Goal: Transaction & Acquisition: Subscribe to service/newsletter

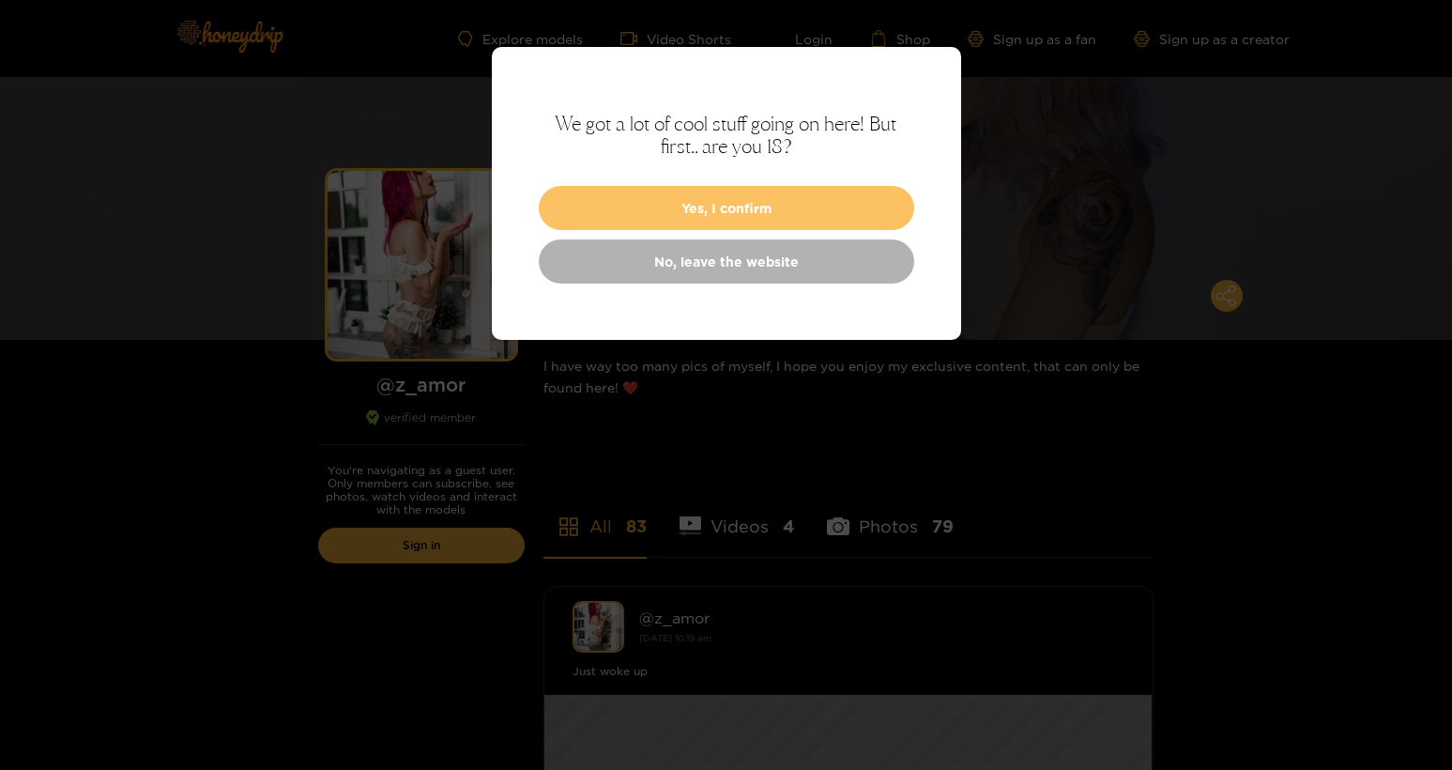
click at [852, 203] on button "Yes, I confirm" at bounding box center [727, 208] width 376 height 44
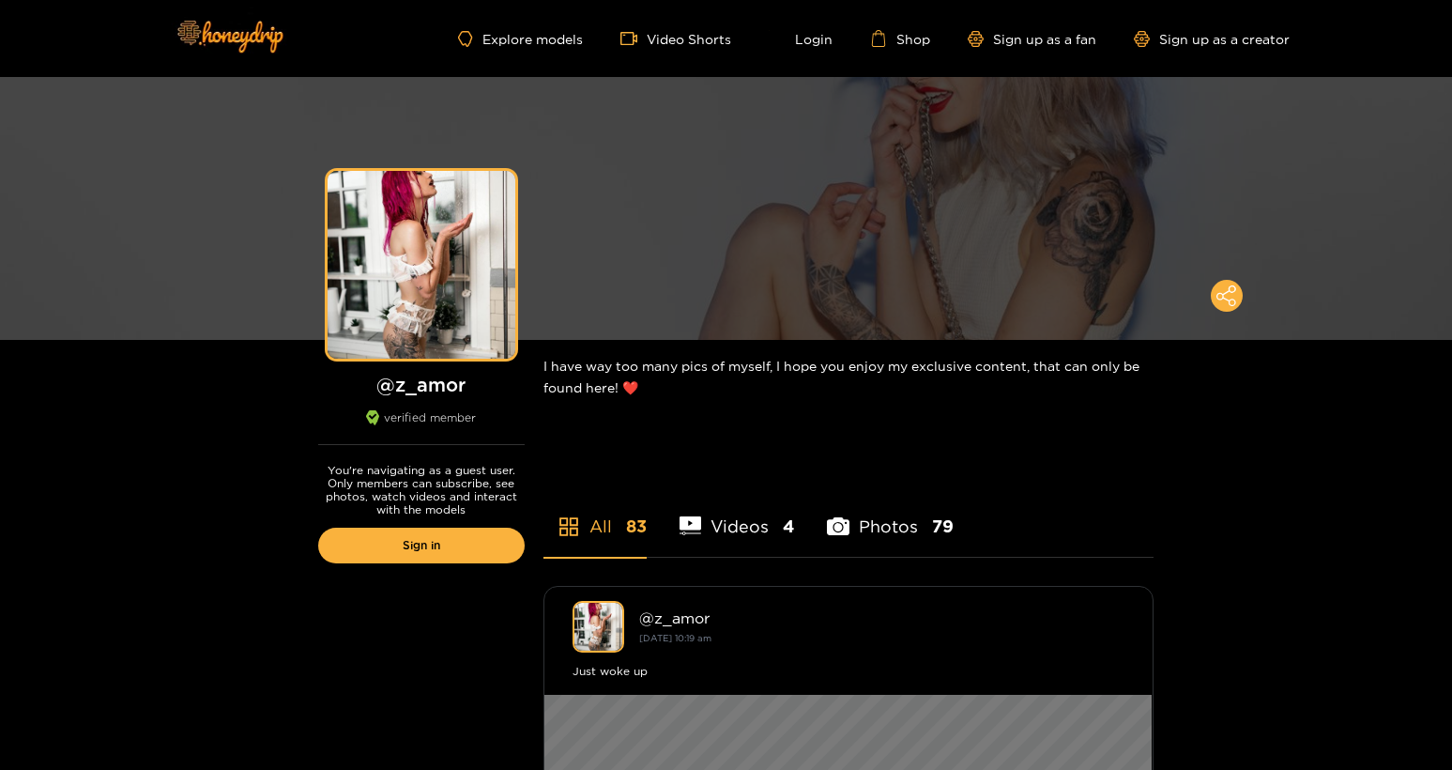
scroll to position [340, 0]
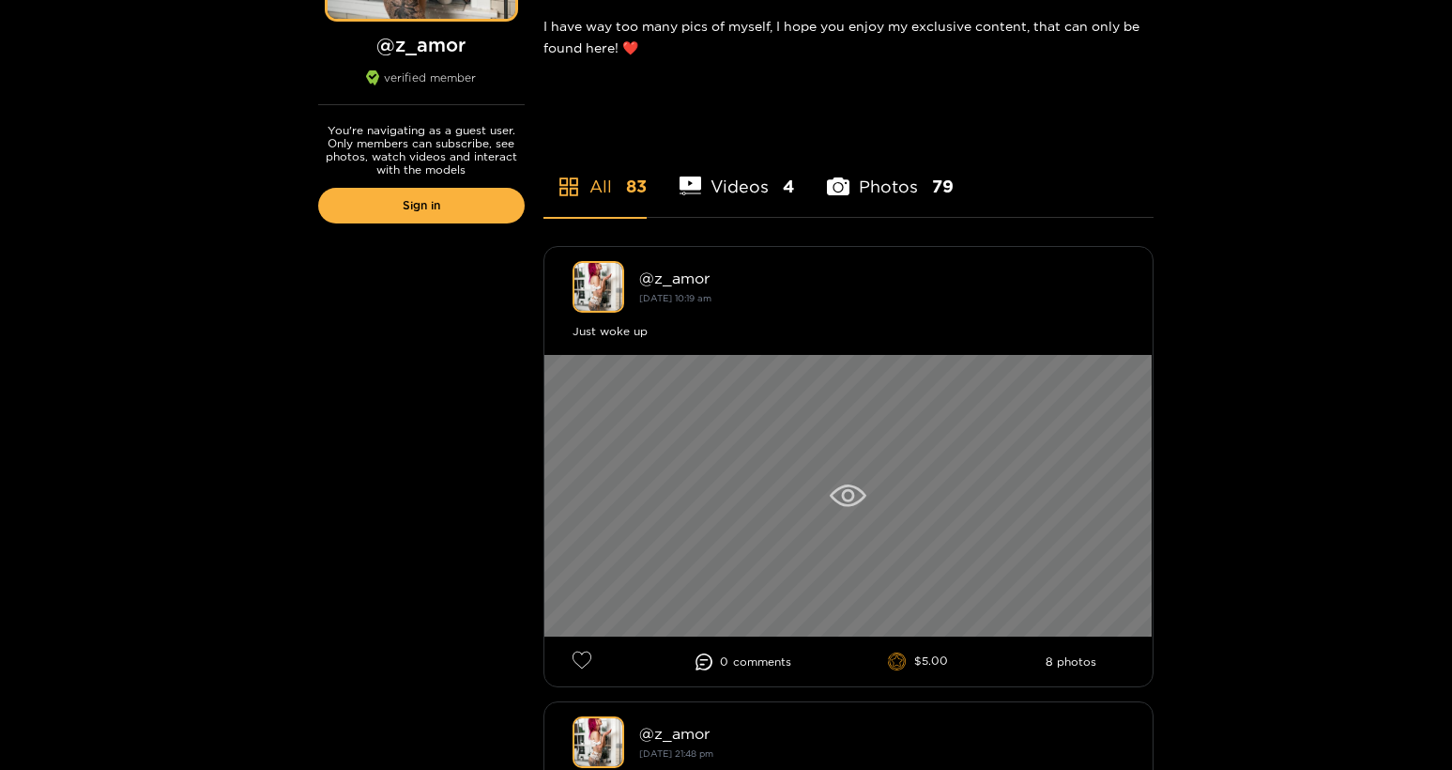
click at [837, 482] on div at bounding box center [849, 496] width 608 height 282
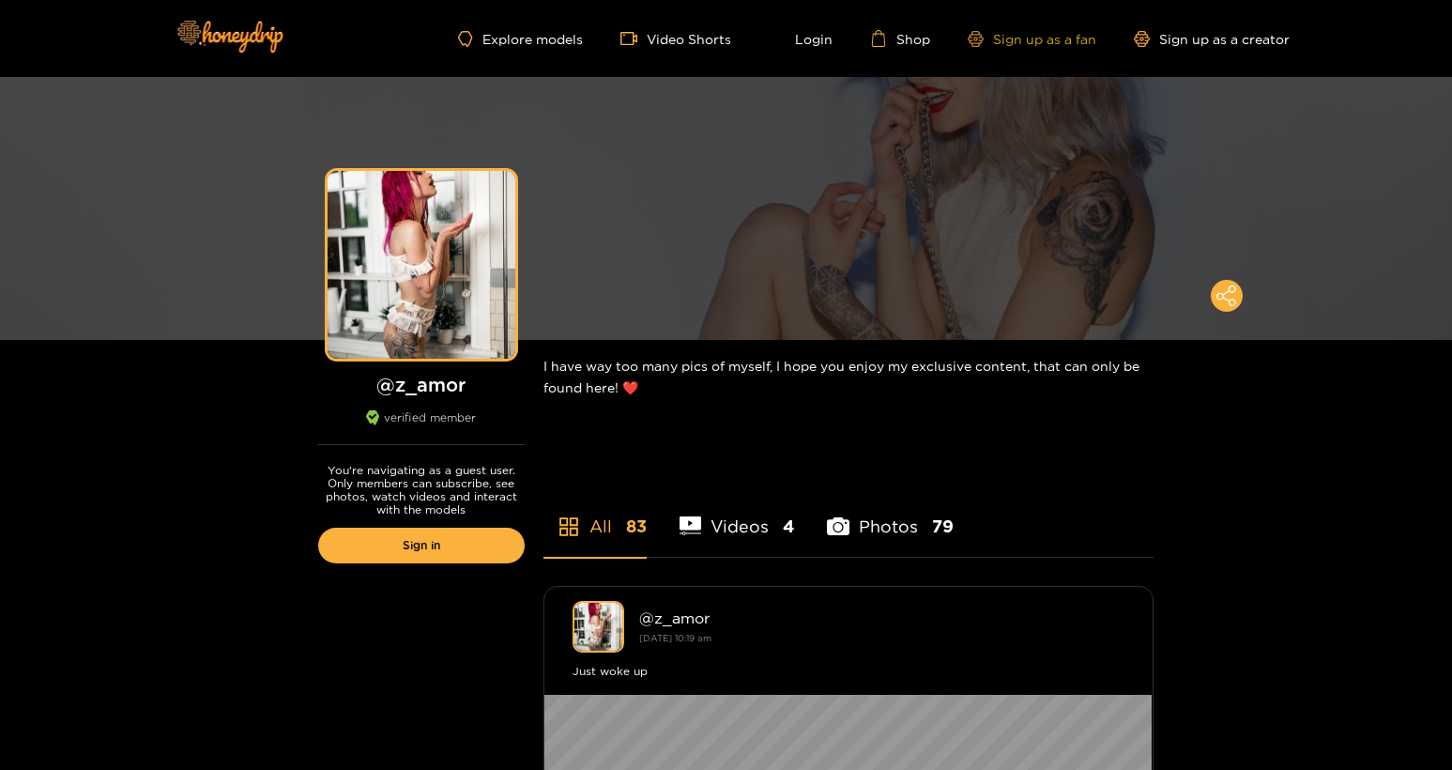
click at [1042, 42] on link "Sign up as a fan" at bounding box center [1032, 39] width 129 height 16
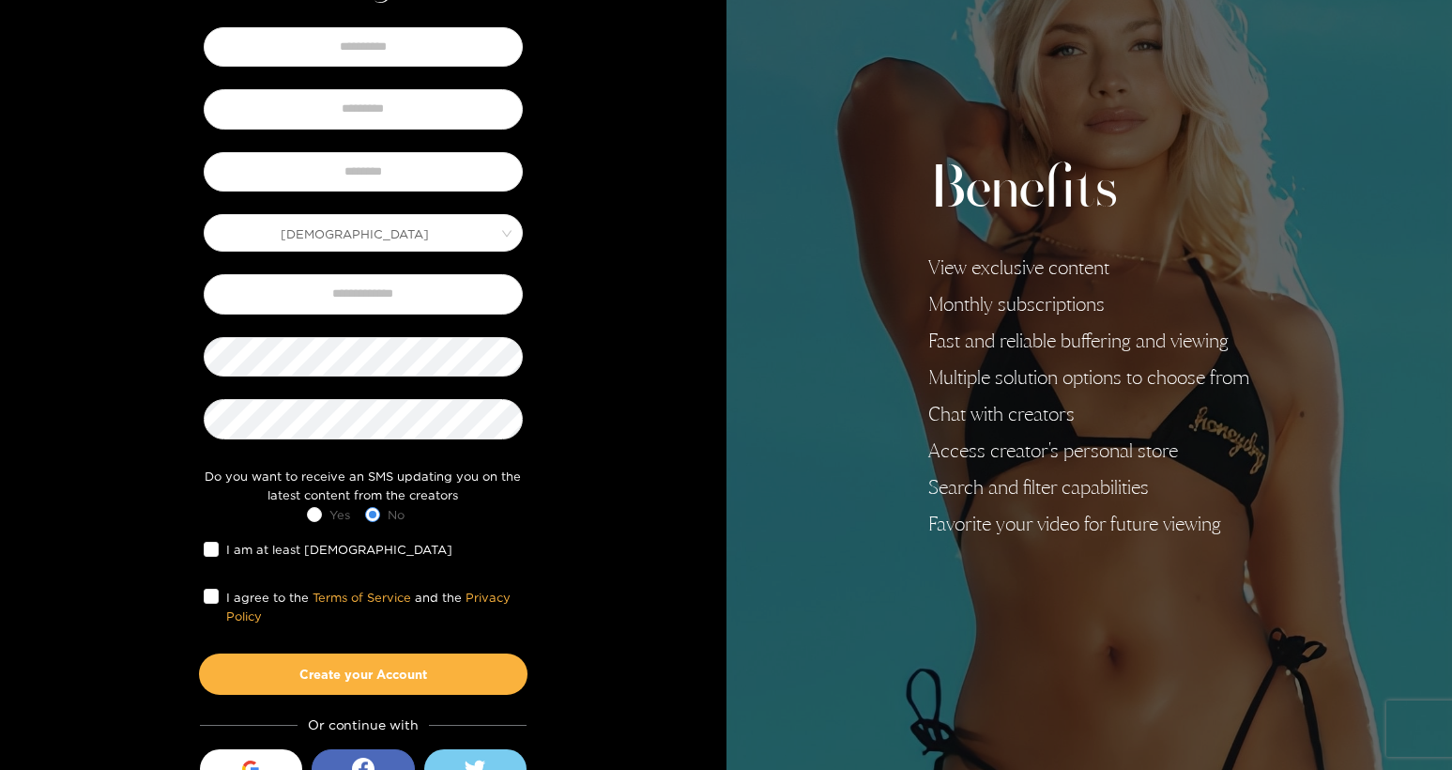
scroll to position [203, 0]
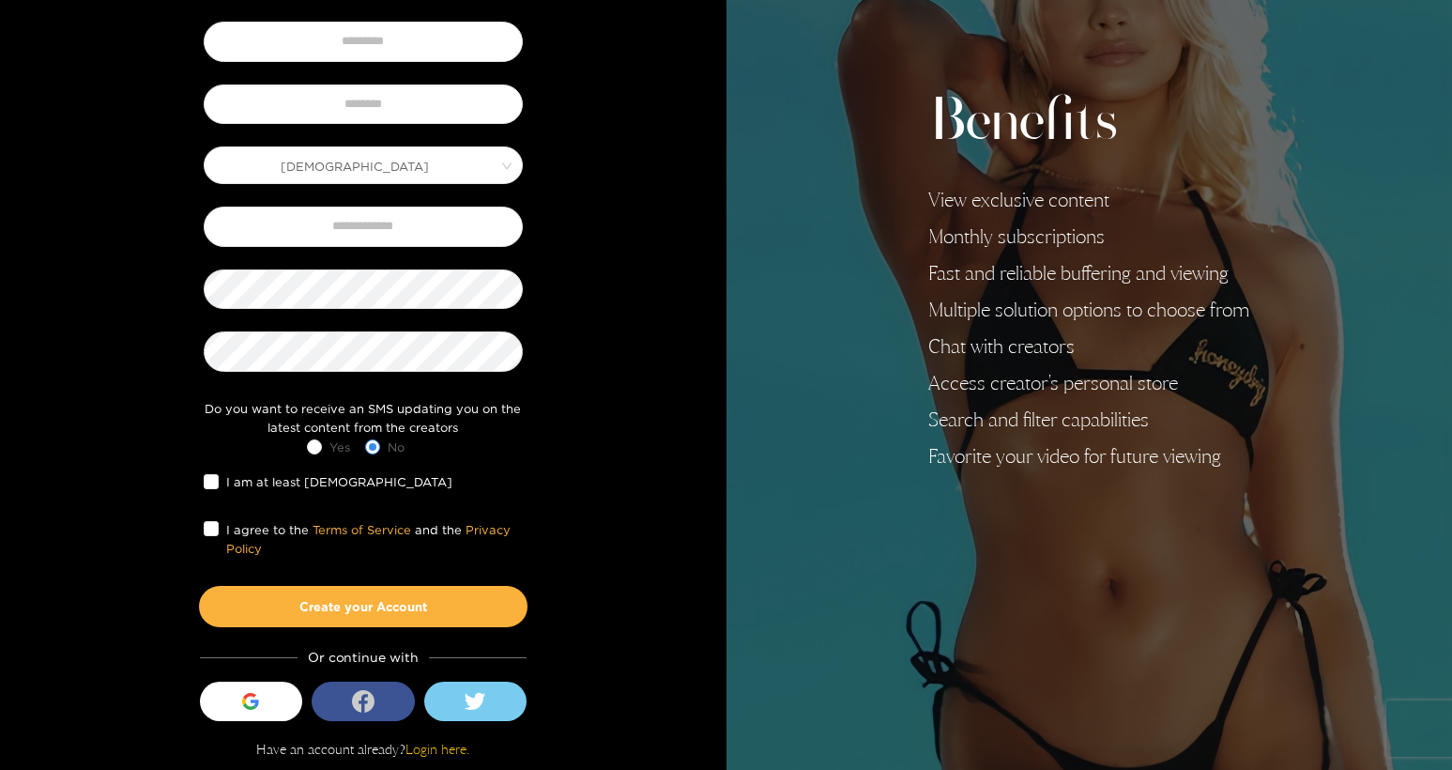
click at [345, 693] on button "login_with" at bounding box center [363, 701] width 103 height 39
click at [349, 695] on button "login_with" at bounding box center [363, 701] width 103 height 39
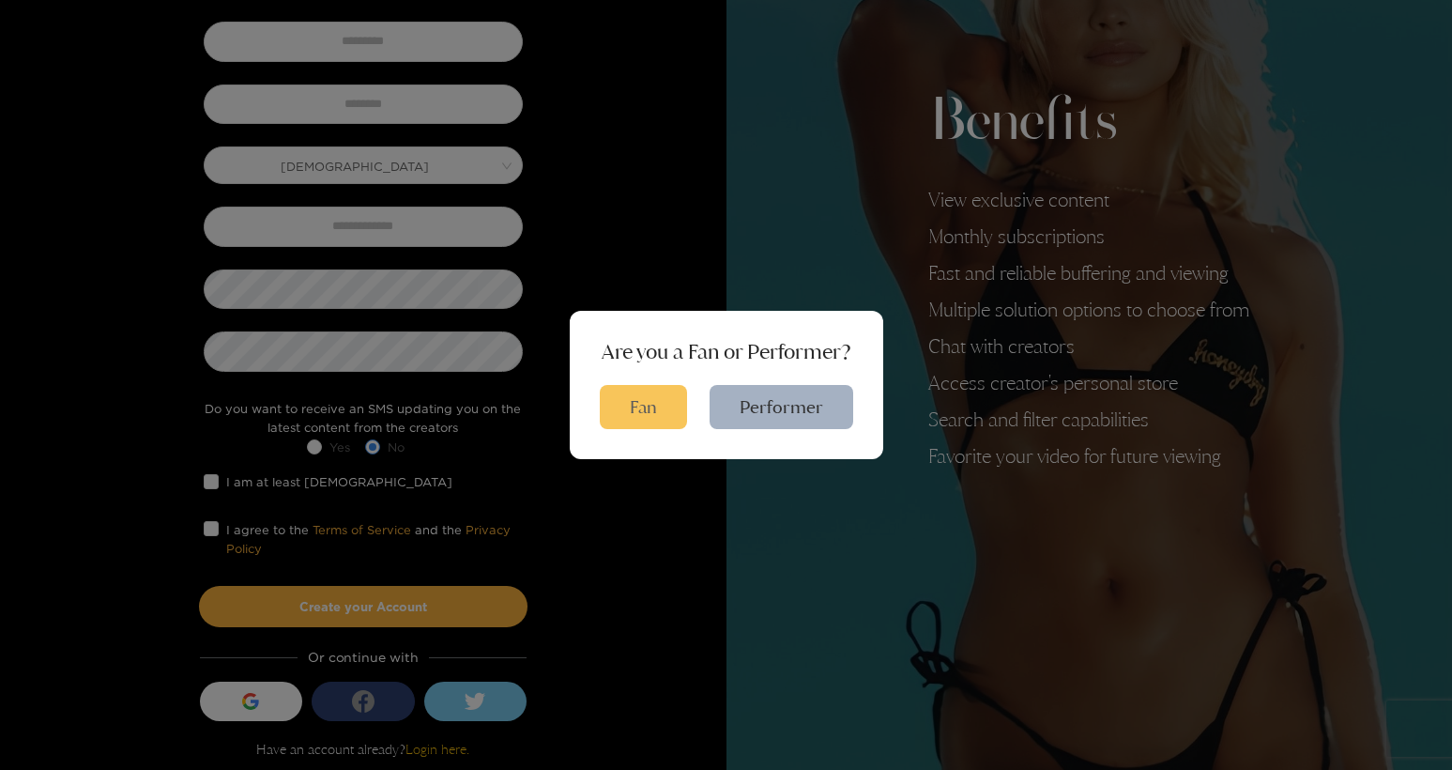
click at [661, 399] on button "Fan" at bounding box center [643, 407] width 87 height 44
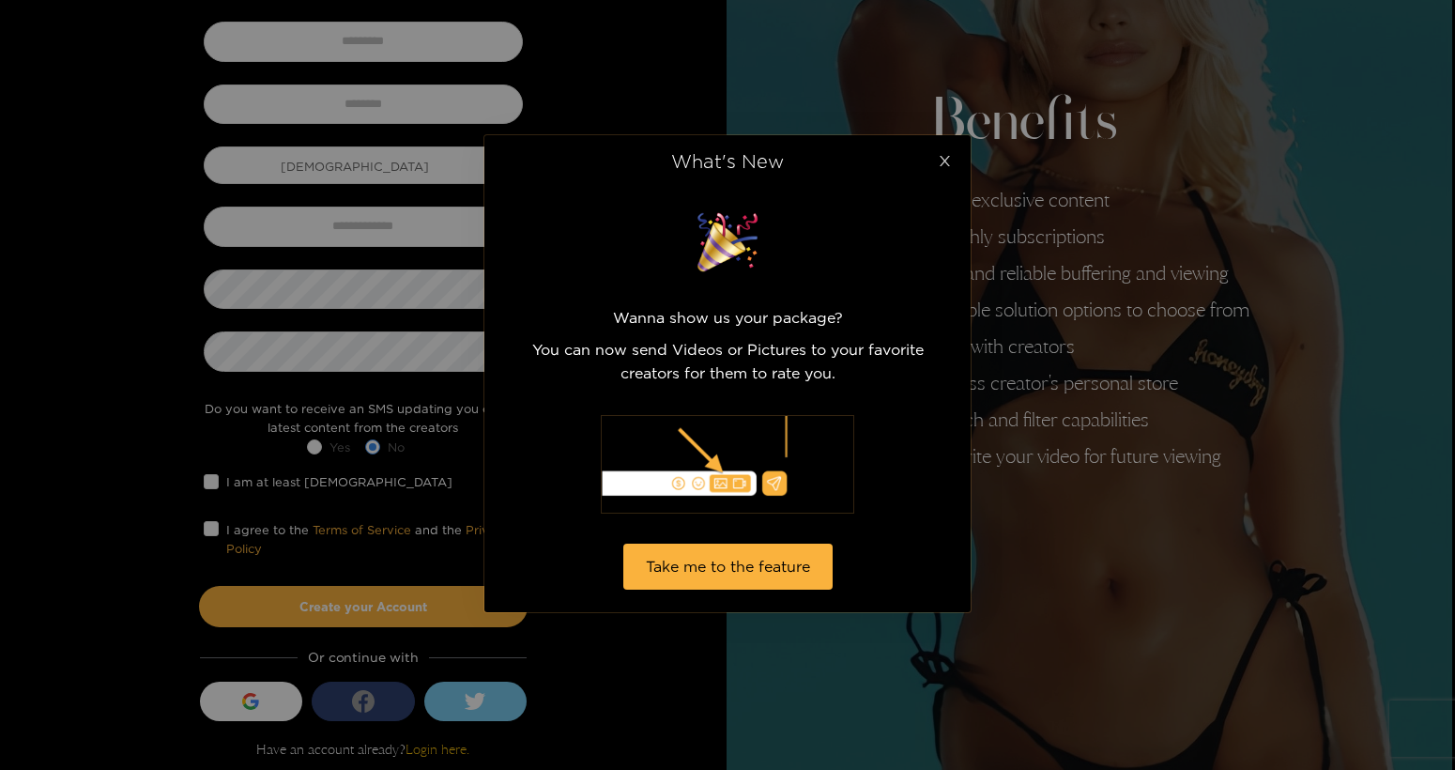
click at [940, 158] on icon "close" at bounding box center [945, 161] width 14 height 14
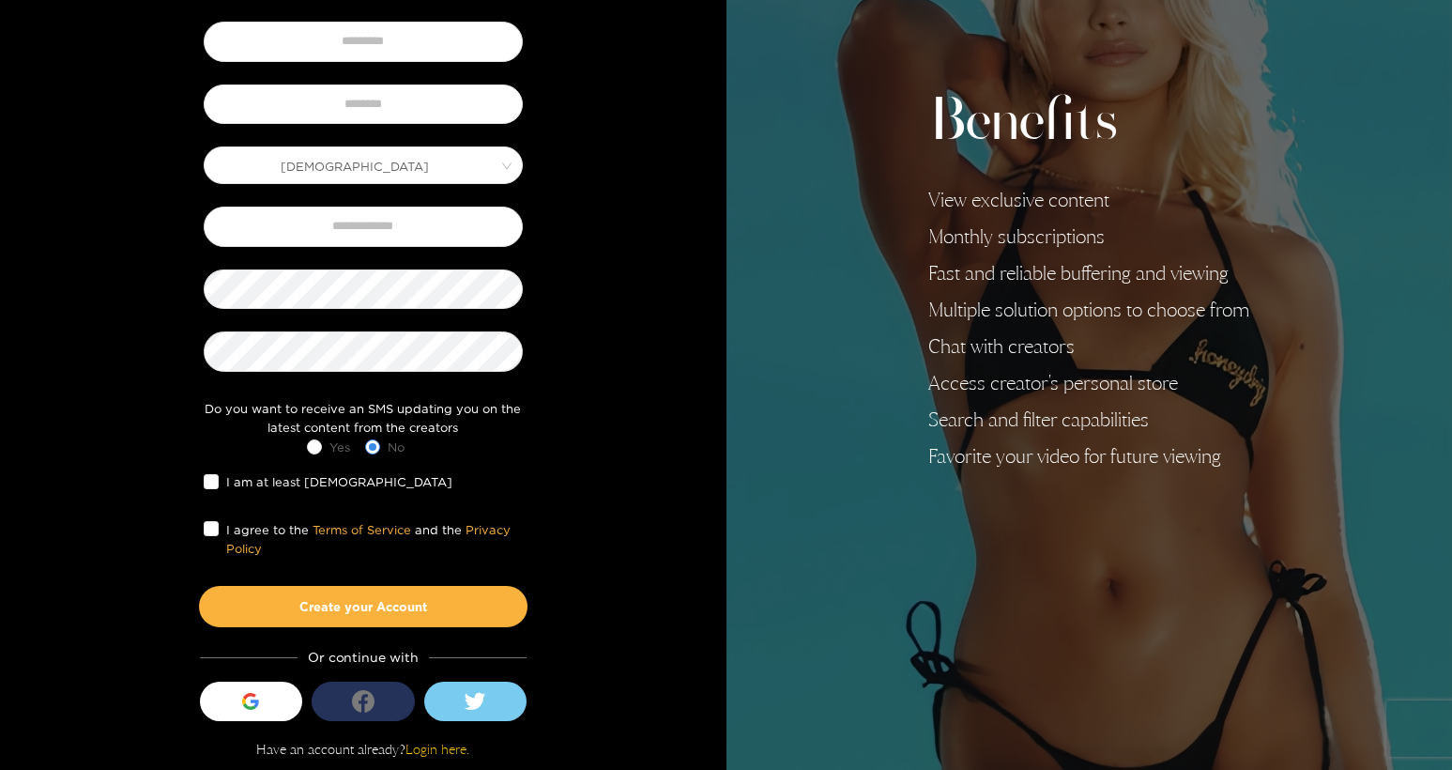
click at [362, 704] on icon "login_with" at bounding box center [363, 701] width 23 height 23
click at [369, 701] on icon "login_with" at bounding box center [363, 701] width 23 height 23
click at [386, 700] on button "login_with" at bounding box center [363, 701] width 103 height 39
click at [280, 698] on button "Sign in with Google" at bounding box center [251, 701] width 103 height 39
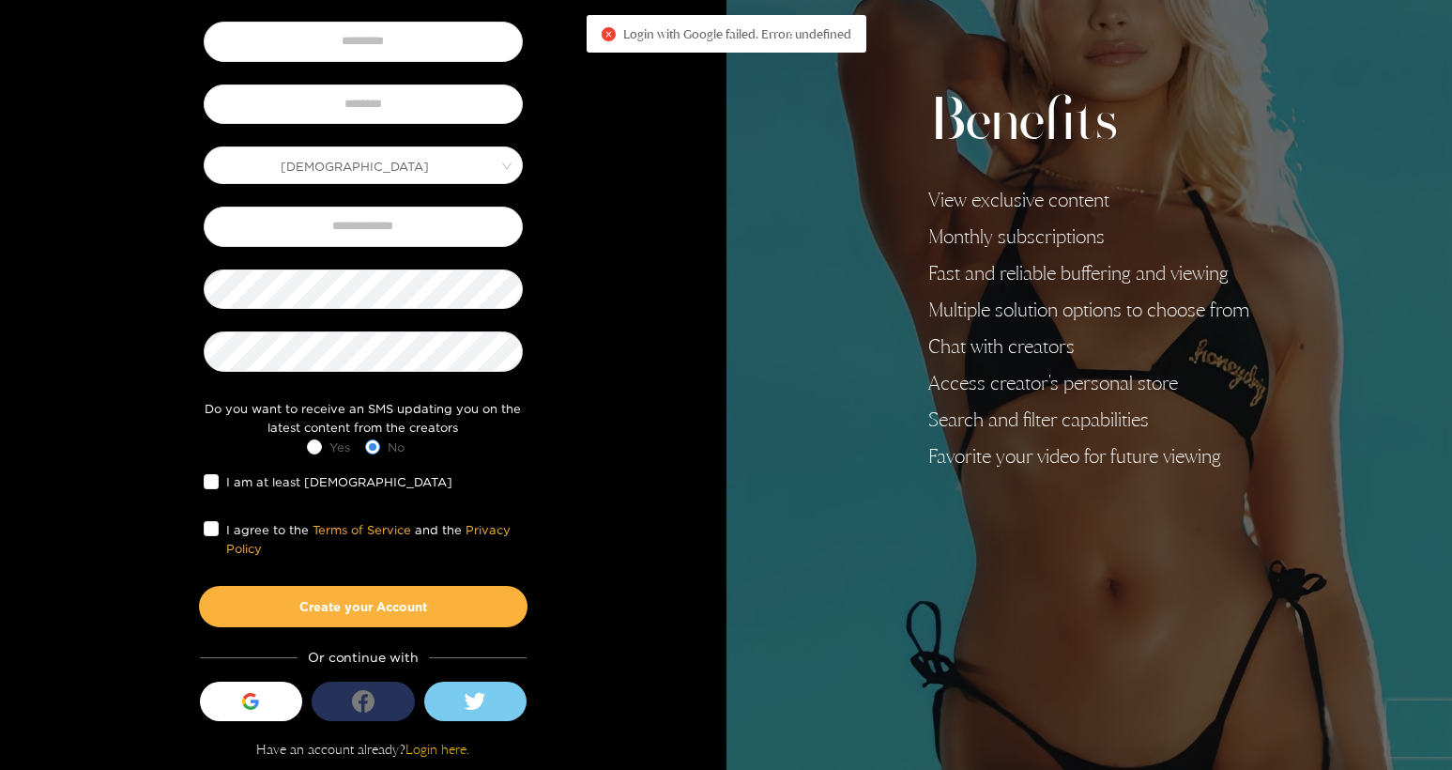
click at [371, 706] on icon "login_with" at bounding box center [363, 701] width 23 height 23
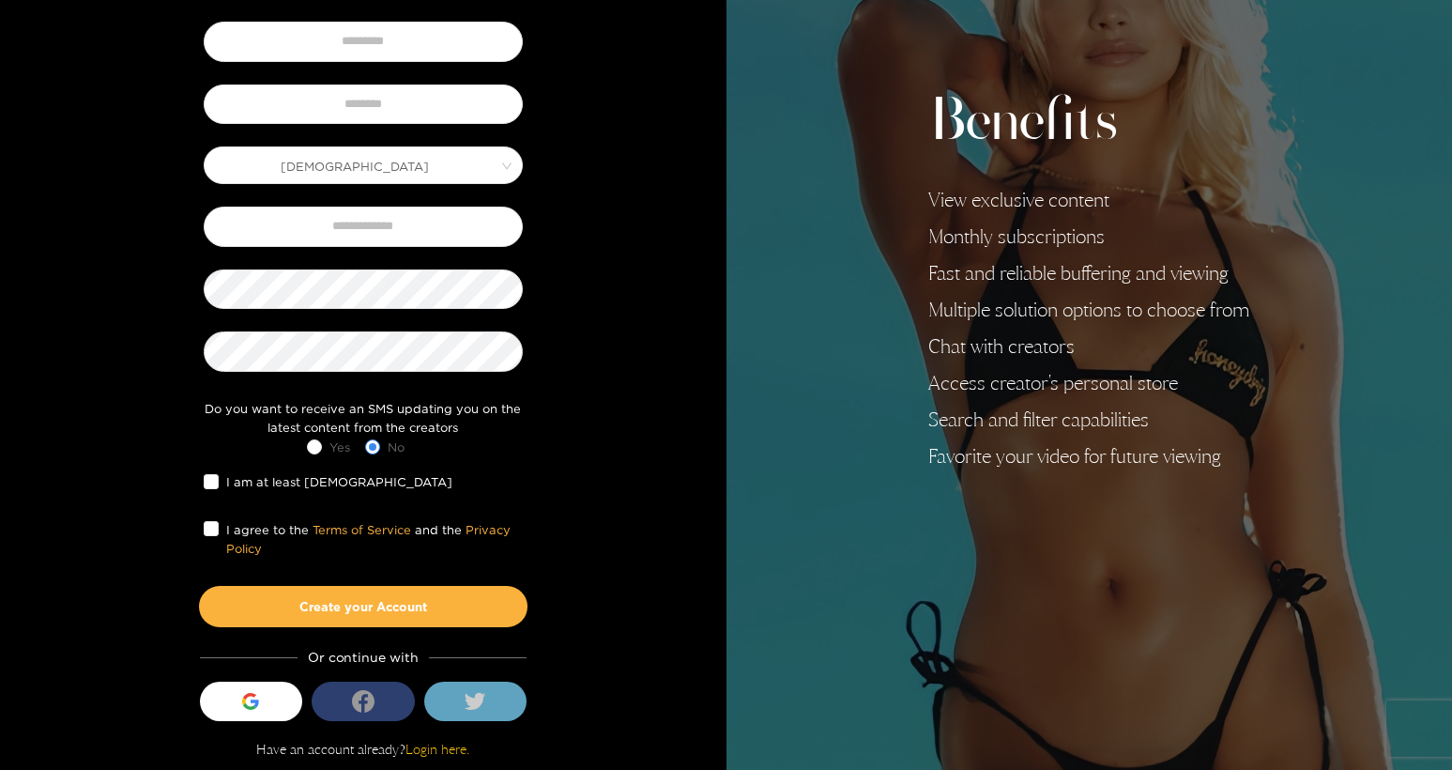
click at [472, 702] on icon at bounding box center [476, 701] width 22 height 17
click at [378, 704] on button "login_with" at bounding box center [363, 701] width 103 height 39
click at [381, 706] on button "login_with" at bounding box center [363, 701] width 103 height 39
click at [380, 711] on button "login_with" at bounding box center [363, 701] width 103 height 39
click at [284, 697] on button "Sign in with Google" at bounding box center [251, 701] width 103 height 39
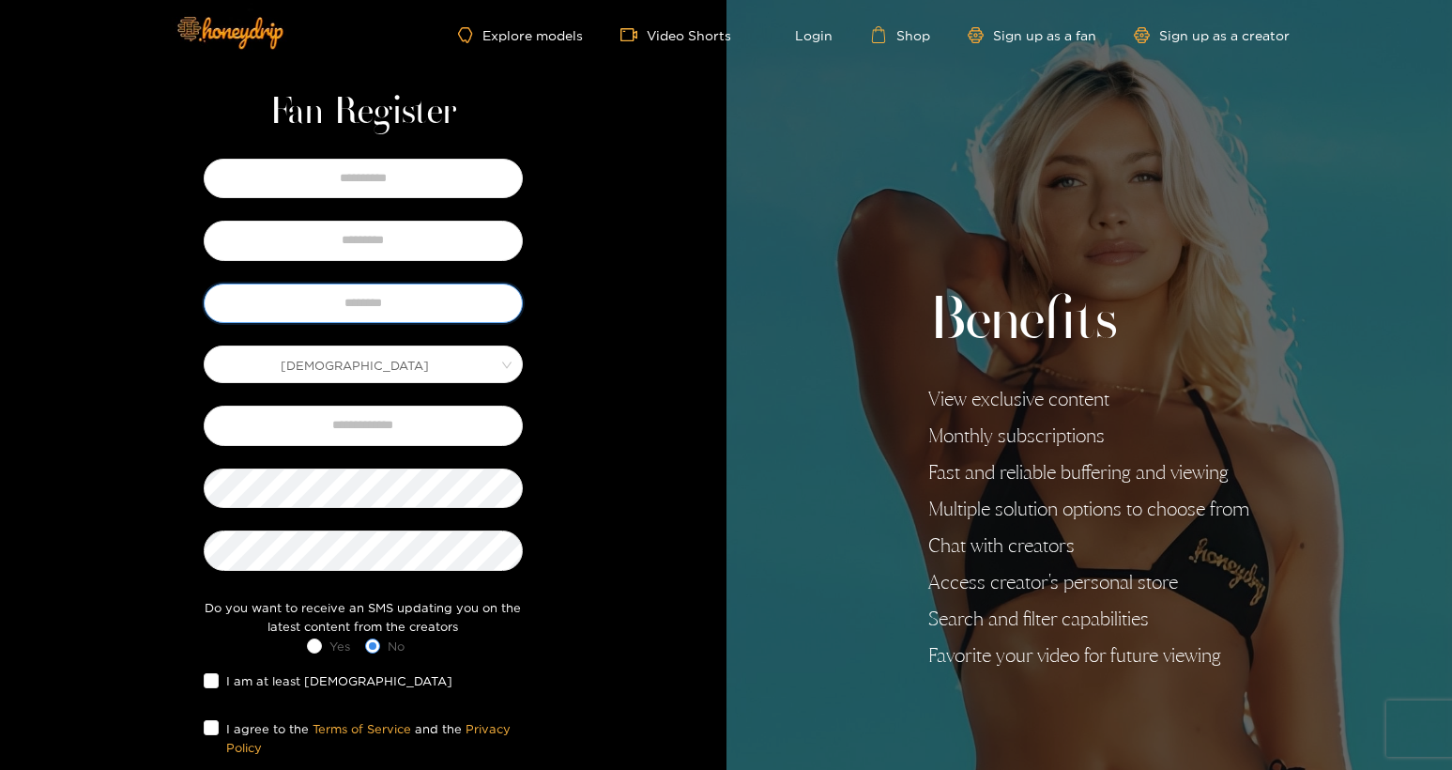
scroll to position [8, 0]
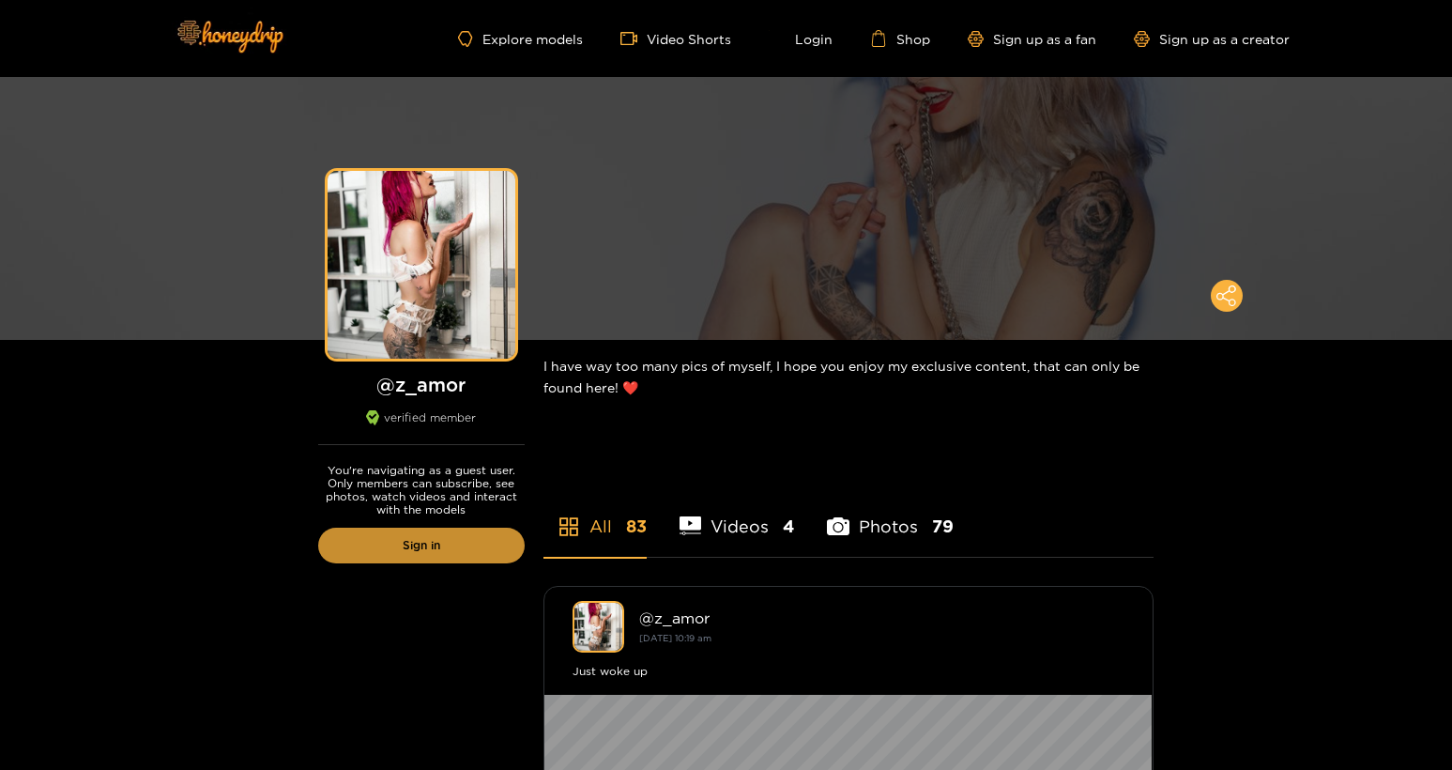
click at [444, 545] on link "Sign in" at bounding box center [421, 546] width 207 height 36
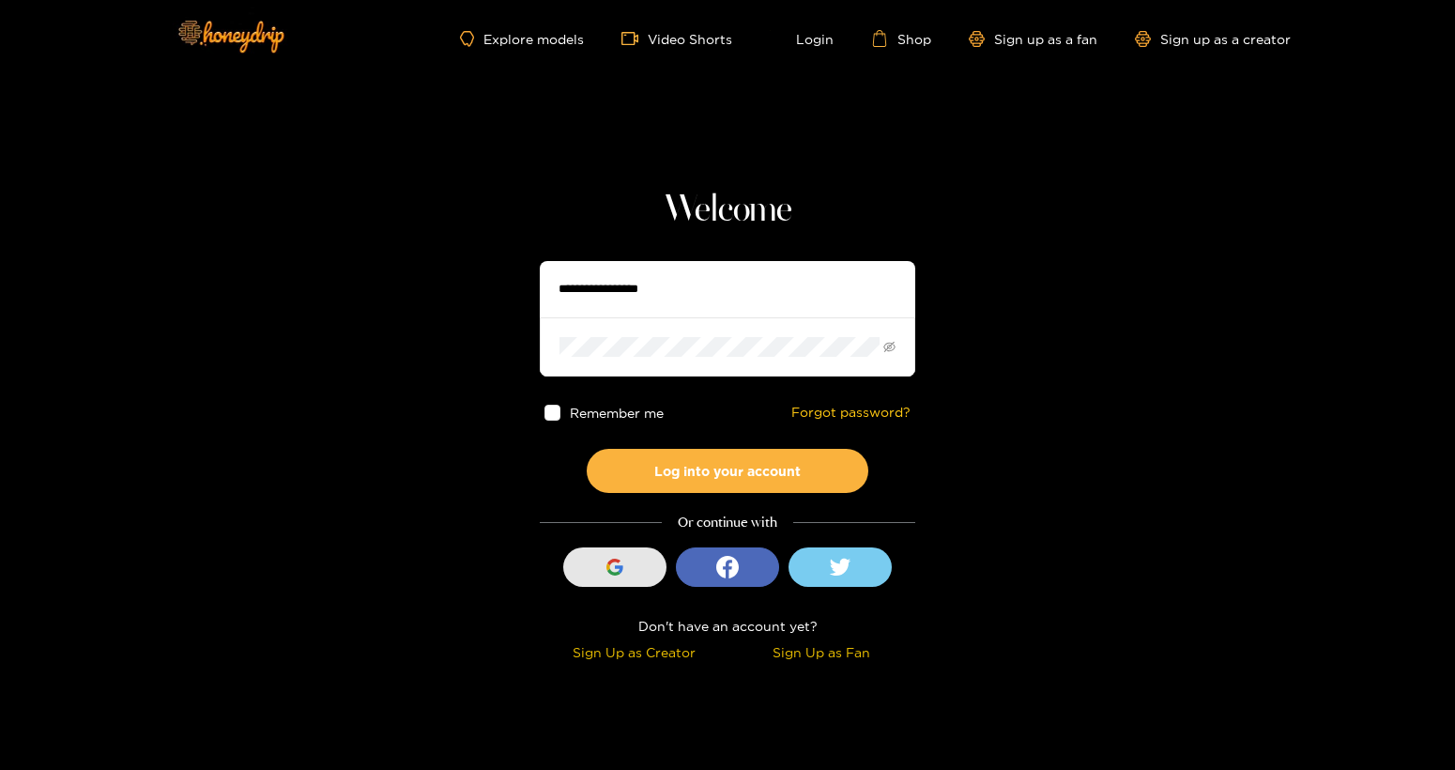
click at [617, 567] on icon "button" at bounding box center [619, 569] width 8 height 8
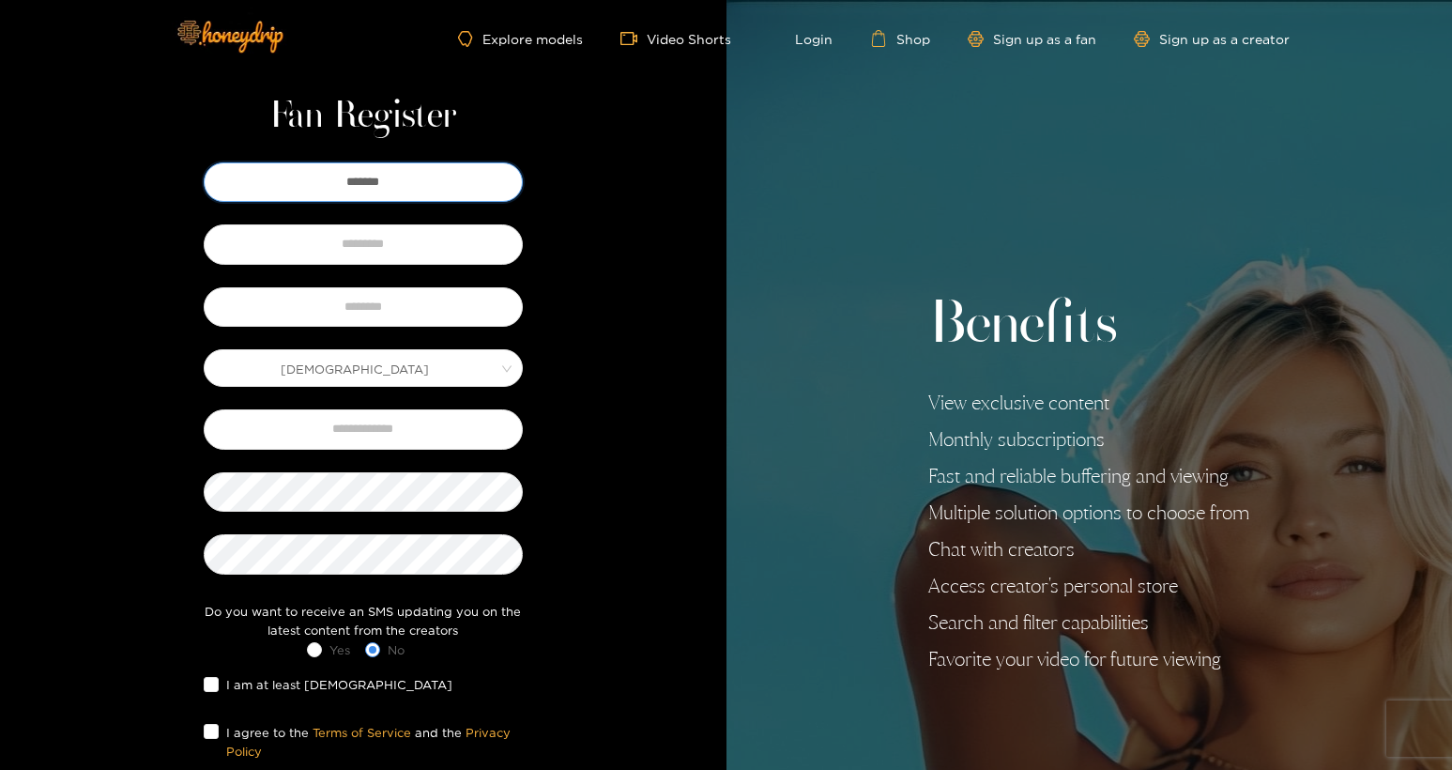
type input "*******"
type input "*****"
type input "******"
type input "**********"
click at [550, 547] on div "**********" at bounding box center [363, 494] width 385 height 672
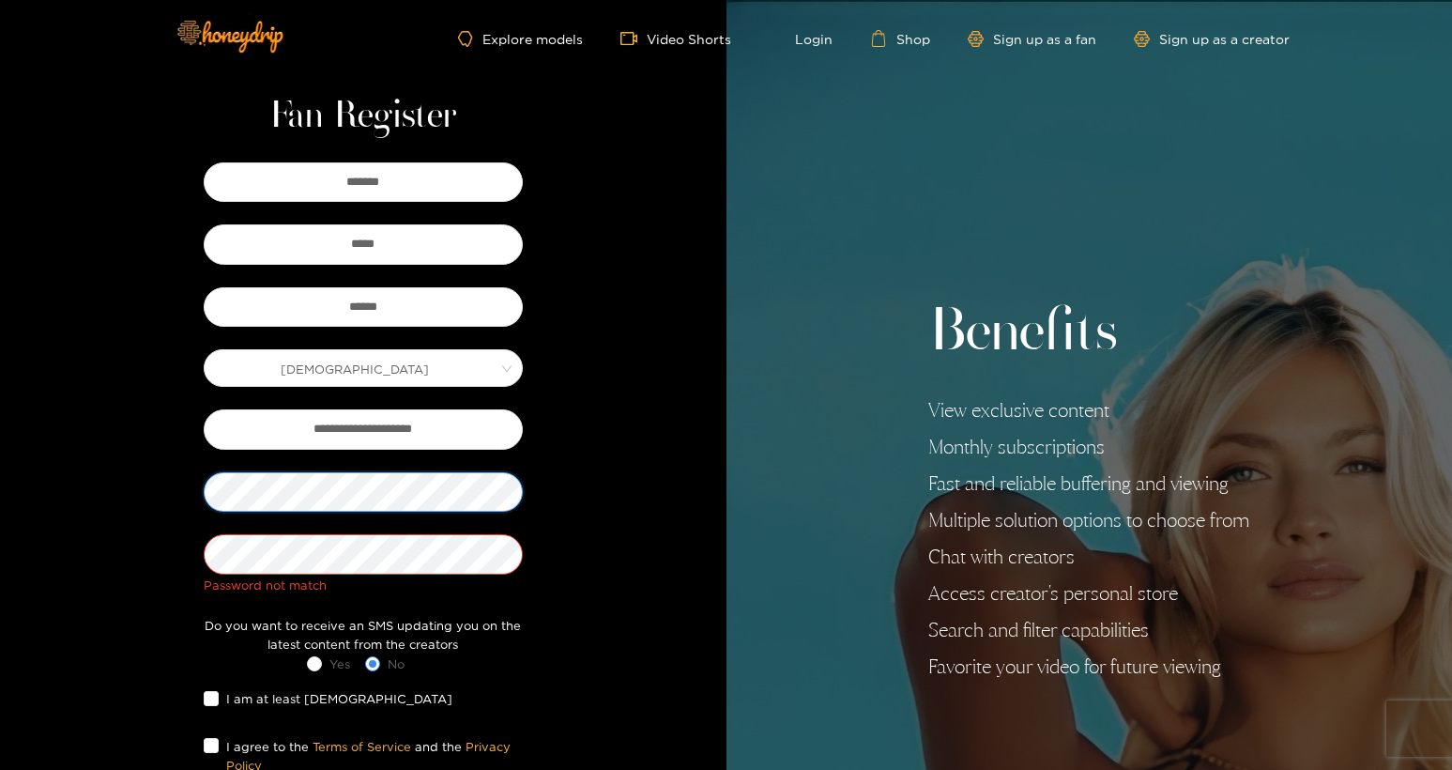
click at [137, 492] on div "**********" at bounding box center [363, 494] width 727 height 989
click at [177, 561] on div "**********" at bounding box center [363, 501] width 385 height 686
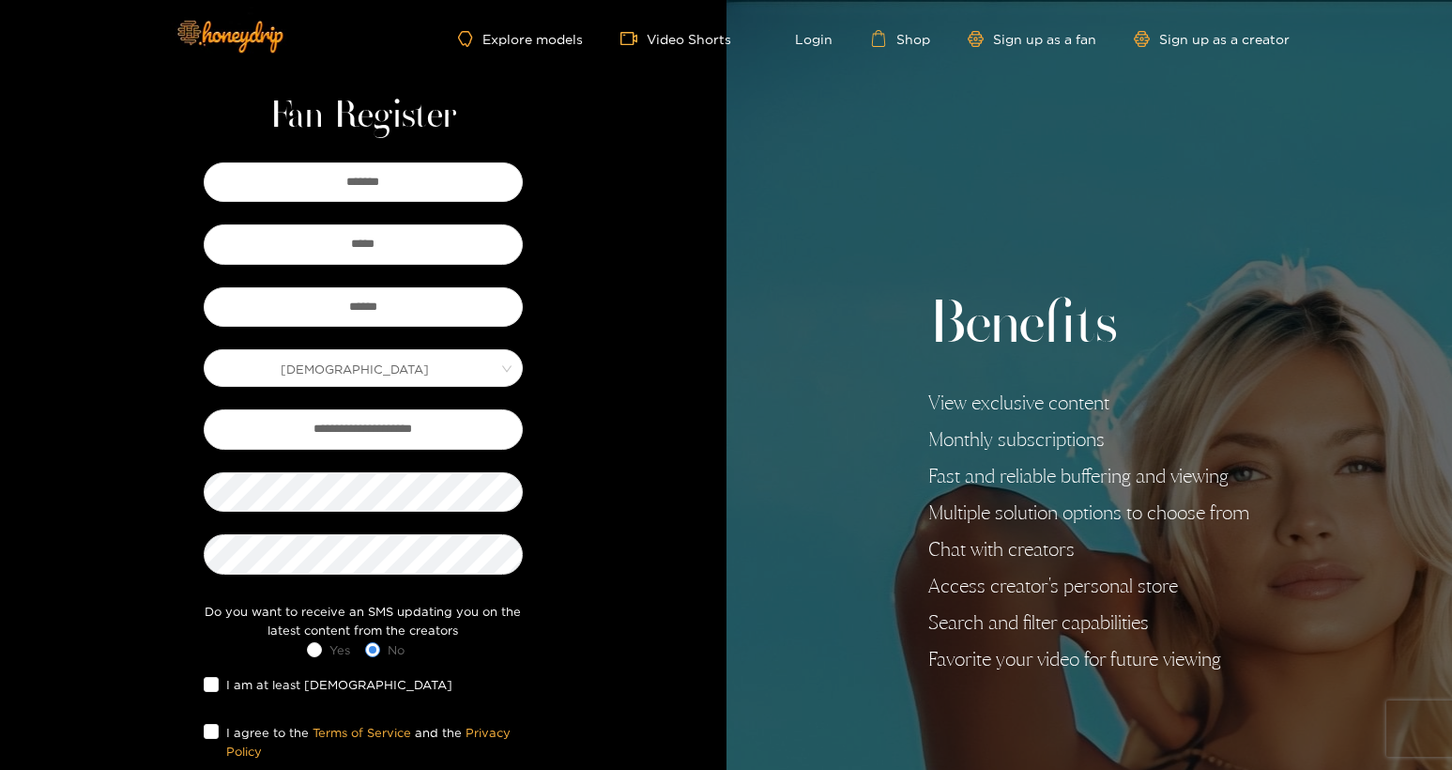
click at [567, 504] on div "**********" at bounding box center [363, 487] width 727 height 975
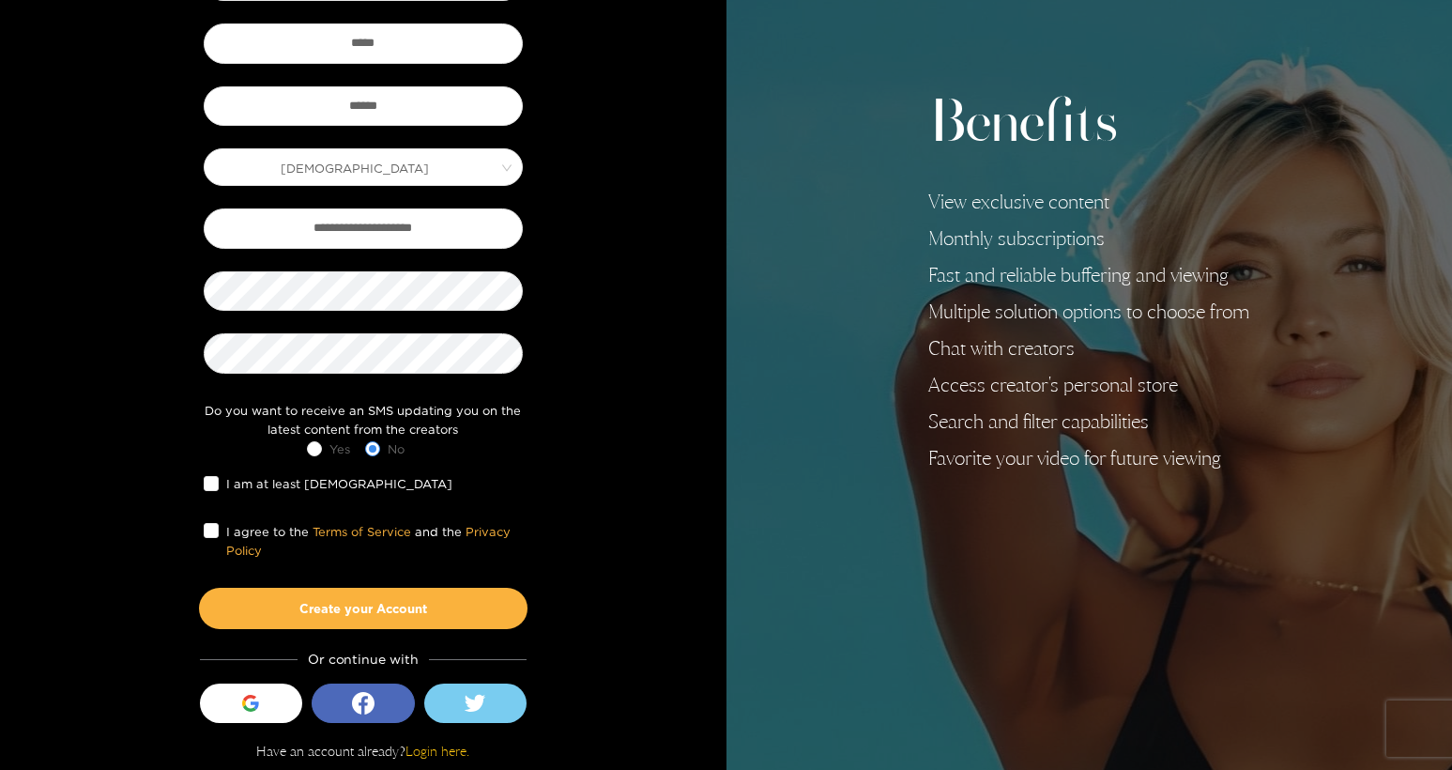
scroll to position [203, 0]
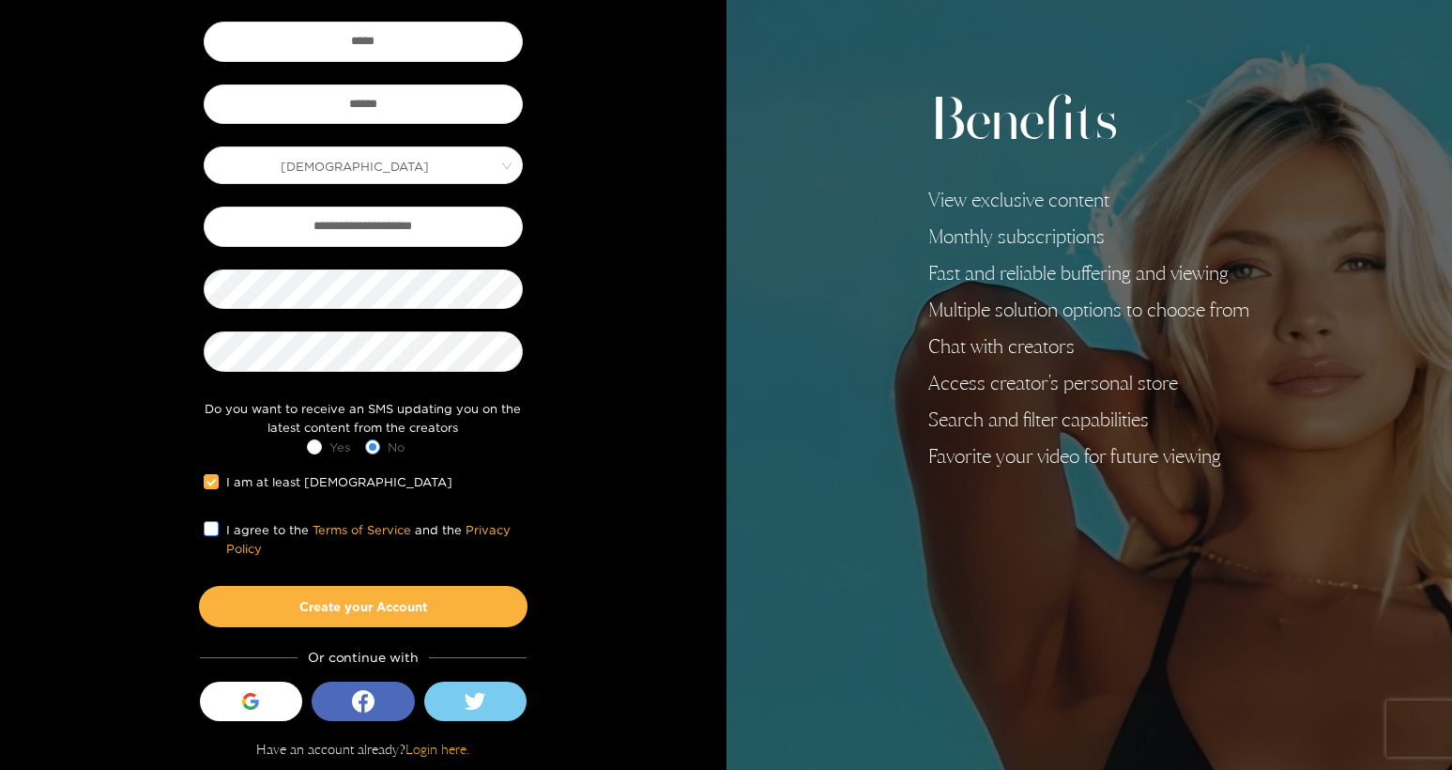
click at [217, 523] on span at bounding box center [211, 528] width 15 height 15
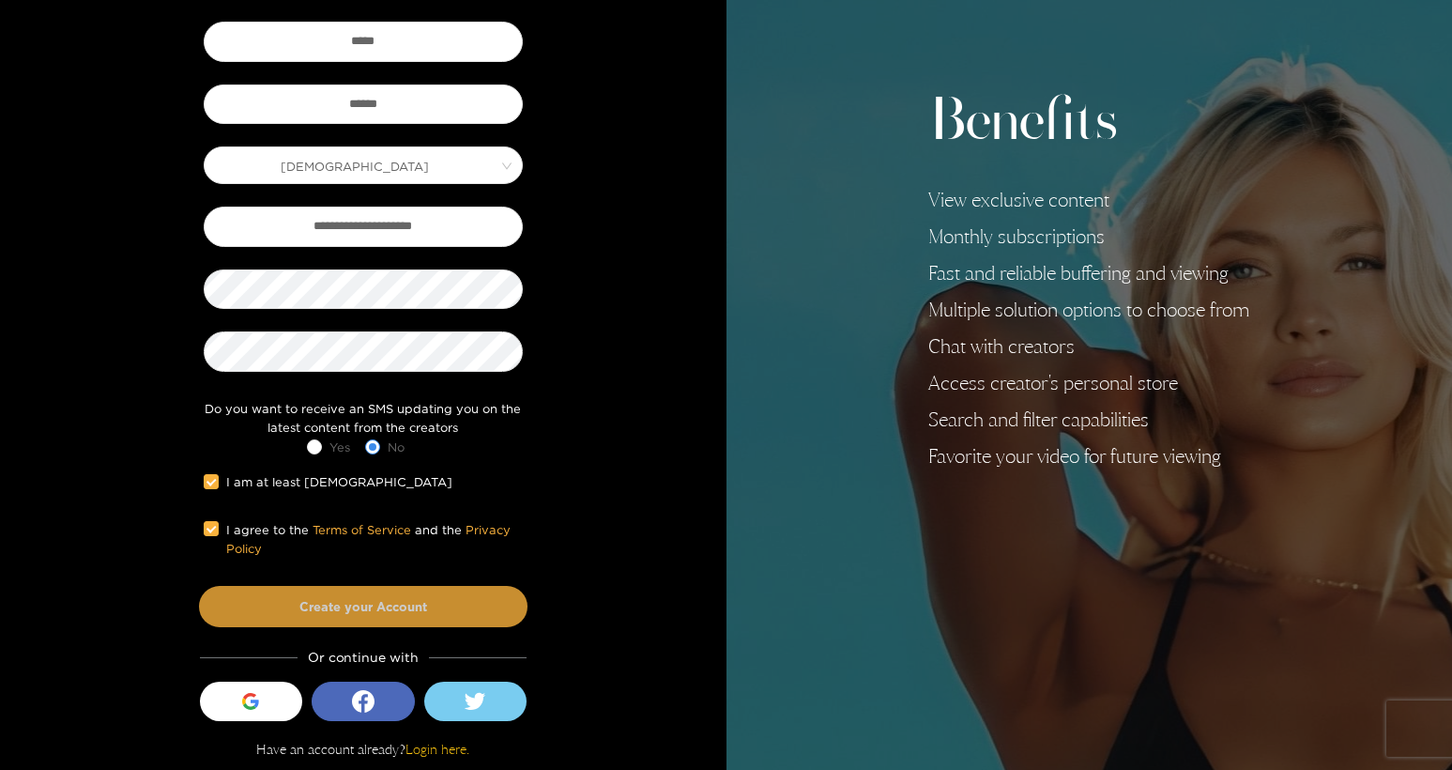
click at [323, 613] on button "Create your Account" at bounding box center [363, 606] width 329 height 41
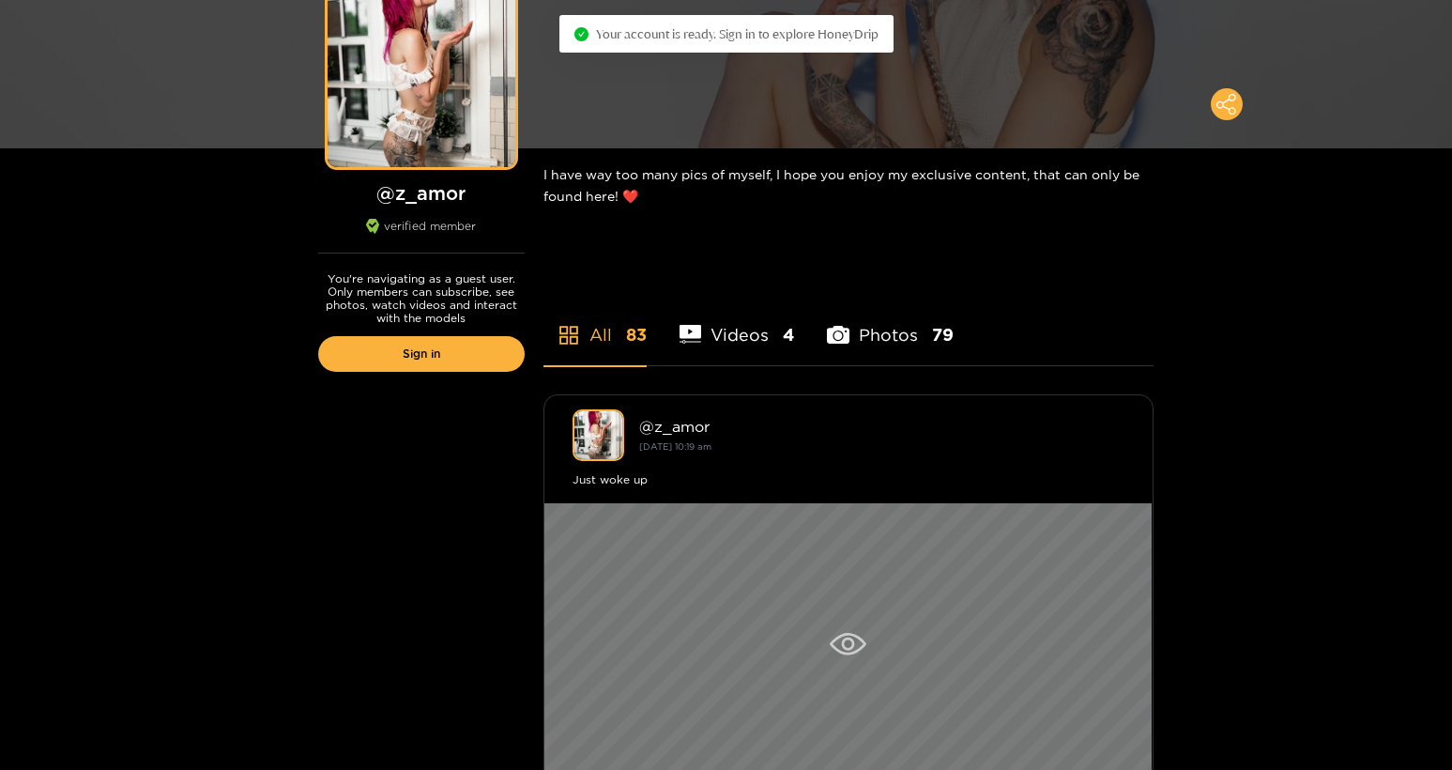
scroll to position [330, 0]
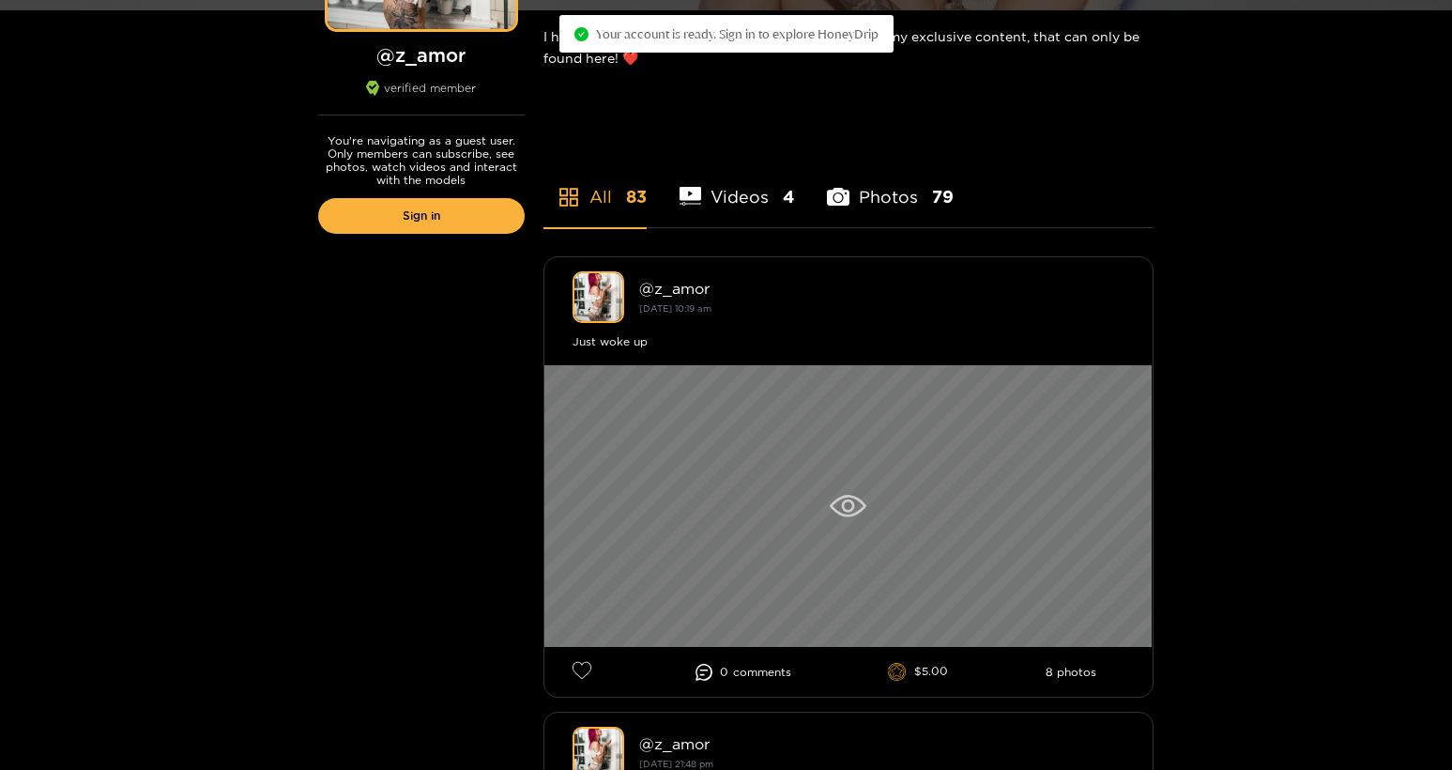
click at [854, 487] on div at bounding box center [849, 506] width 608 height 282
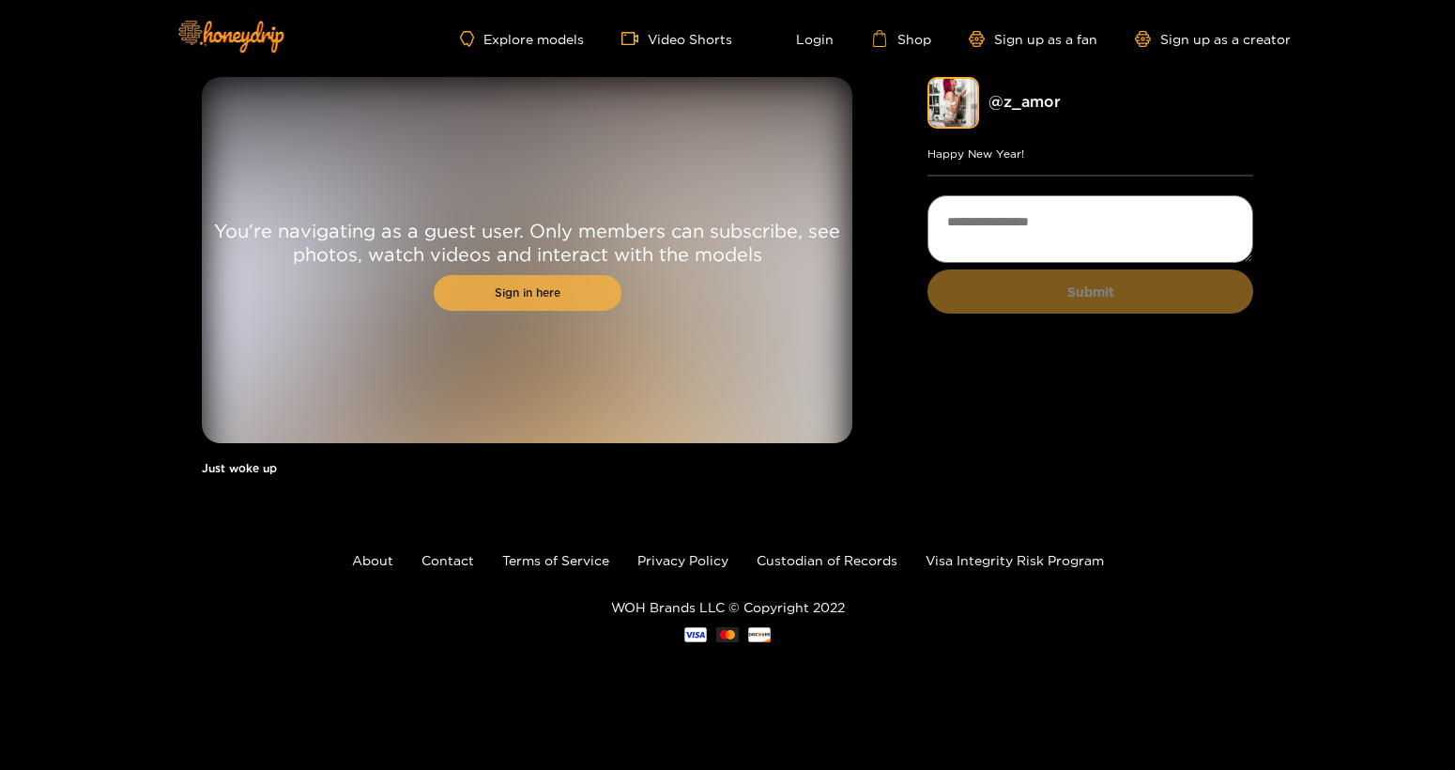
click at [565, 300] on link "Sign in here" at bounding box center [528, 293] width 188 height 36
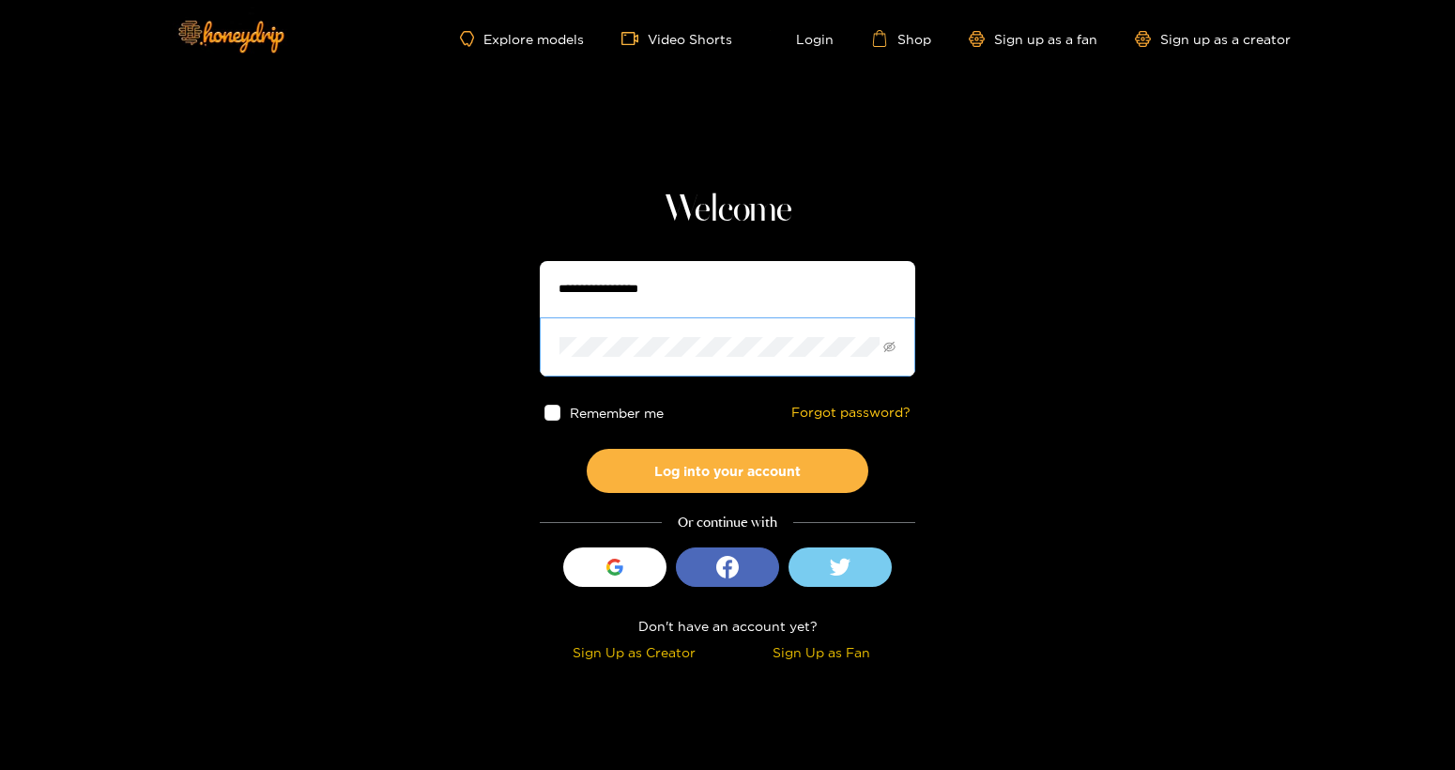
type input "******"
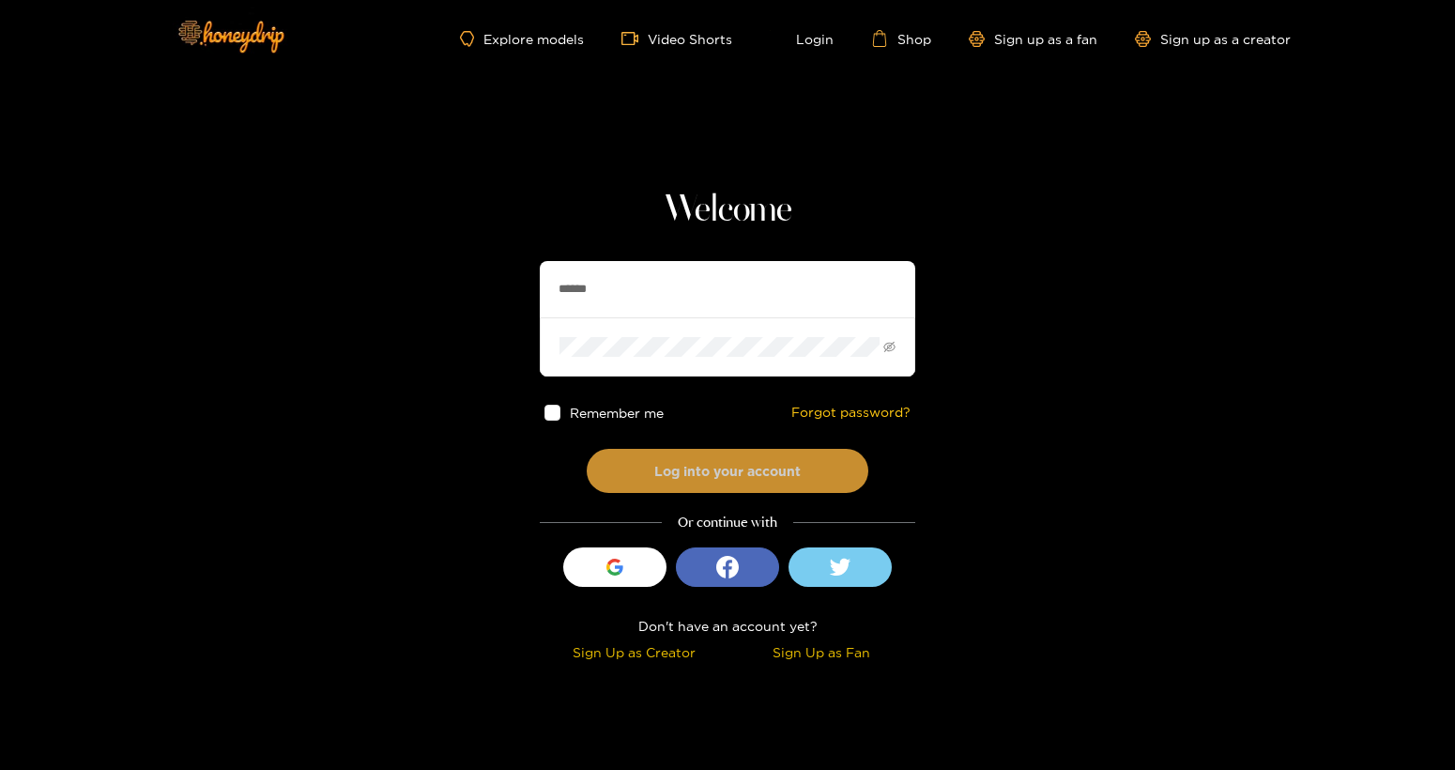
click at [651, 469] on button "Log into your account" at bounding box center [728, 471] width 282 height 44
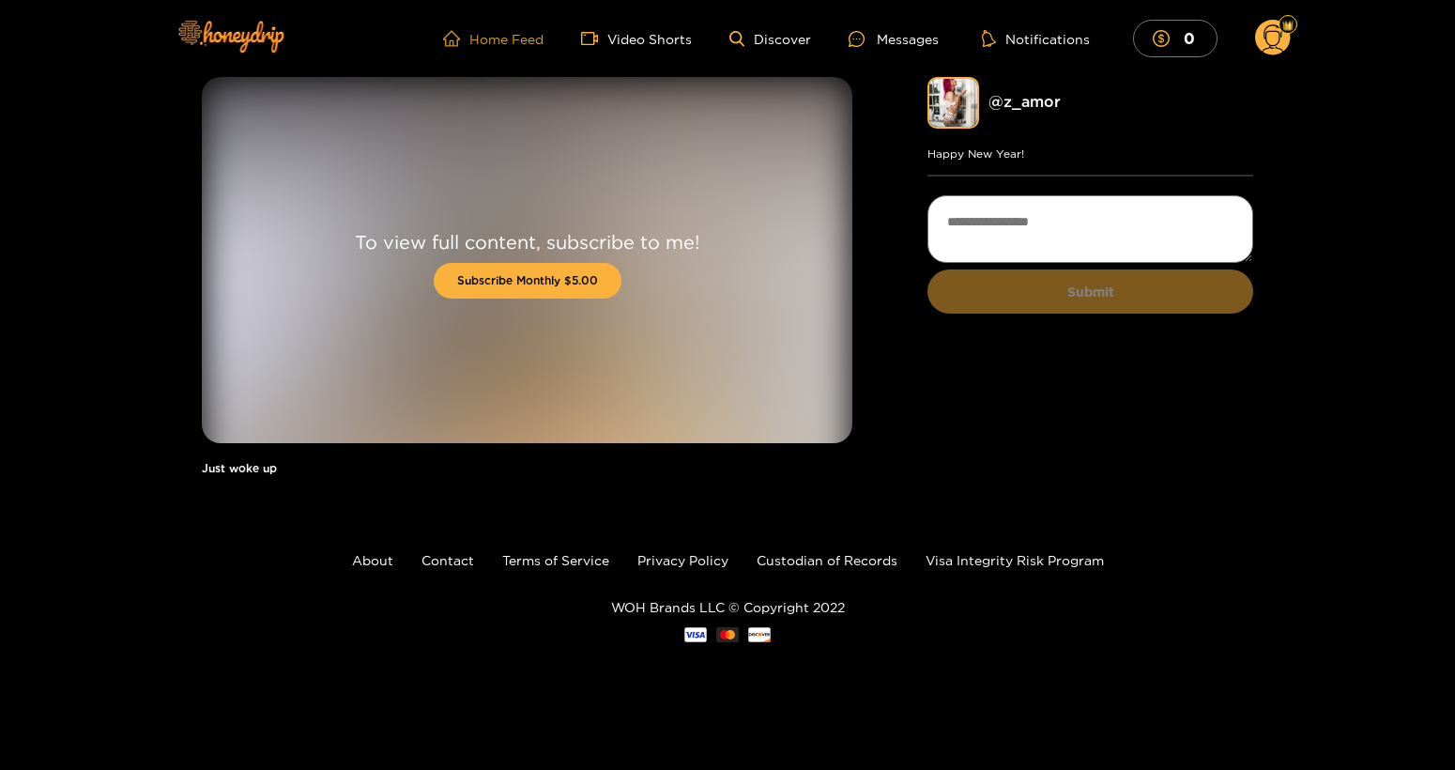
click at [496, 36] on link "Home Feed" at bounding box center [493, 38] width 100 height 17
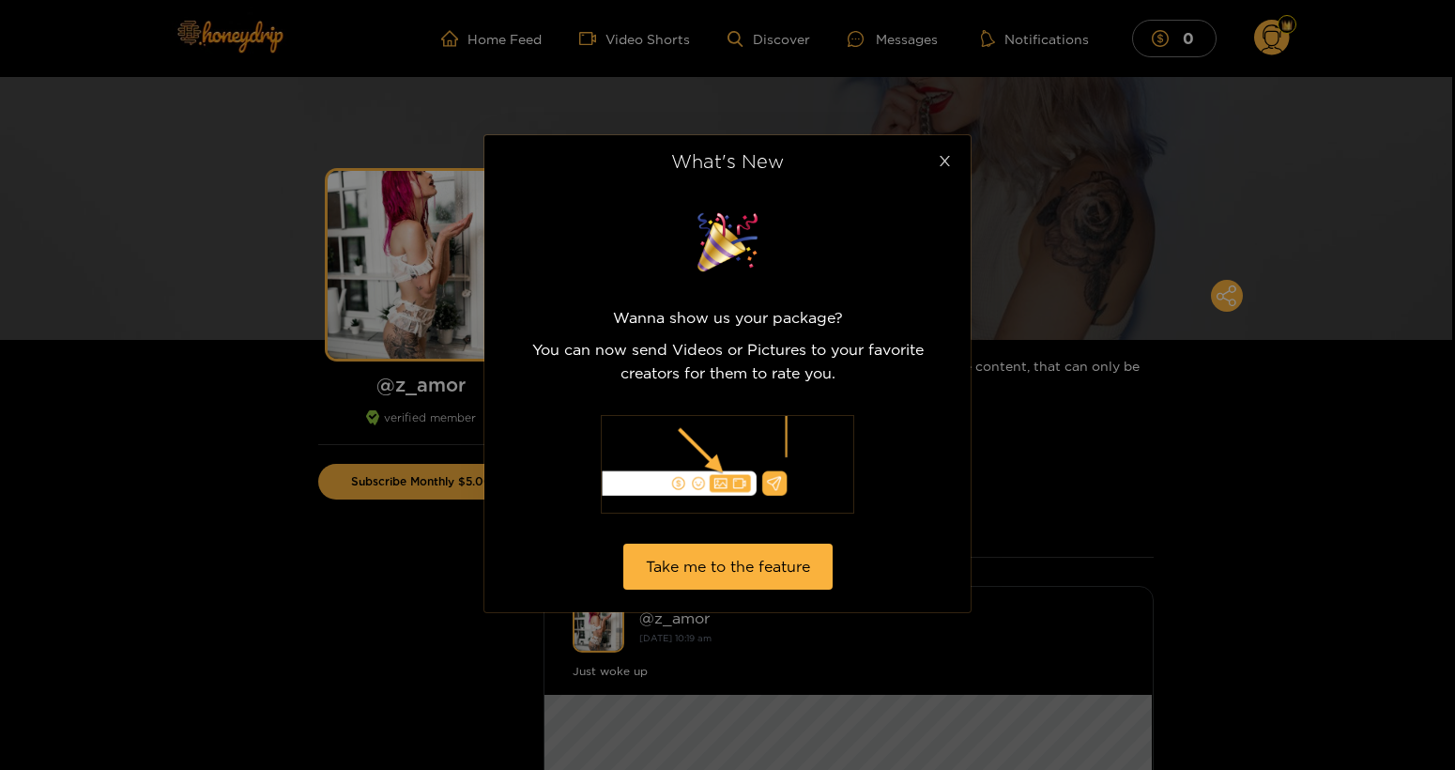
click at [939, 161] on icon "close" at bounding box center [945, 161] width 14 height 14
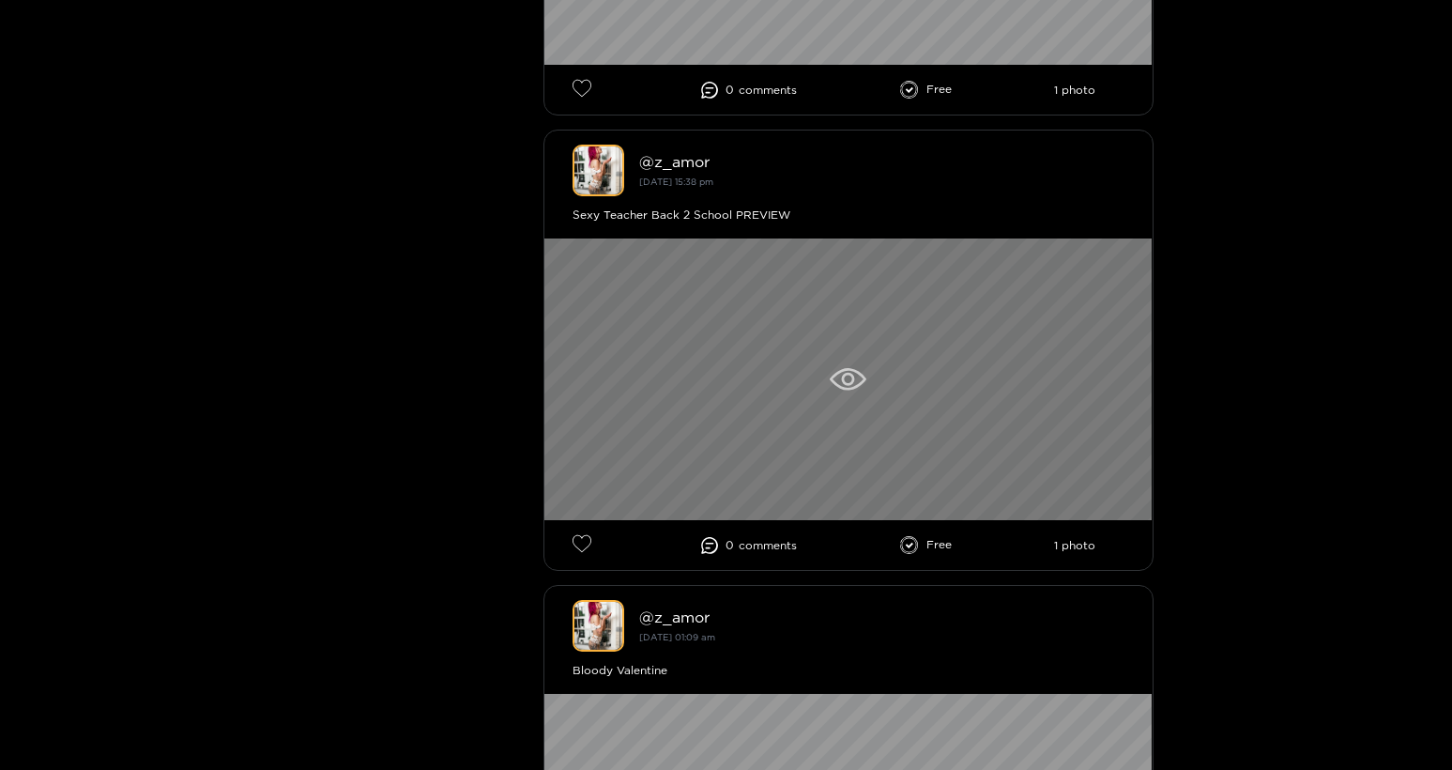
scroll to position [7322, 0]
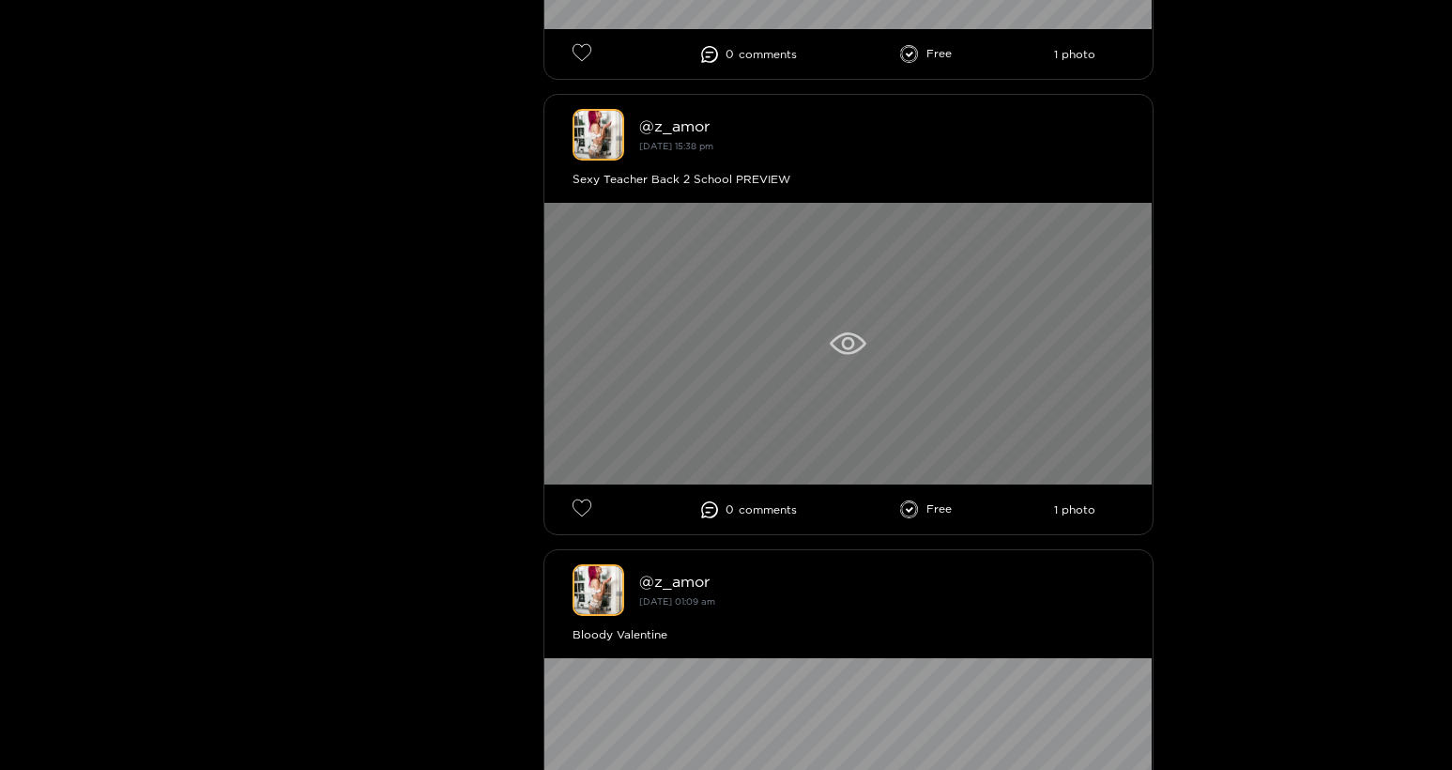
click at [835, 355] on icon at bounding box center [848, 343] width 37 height 23
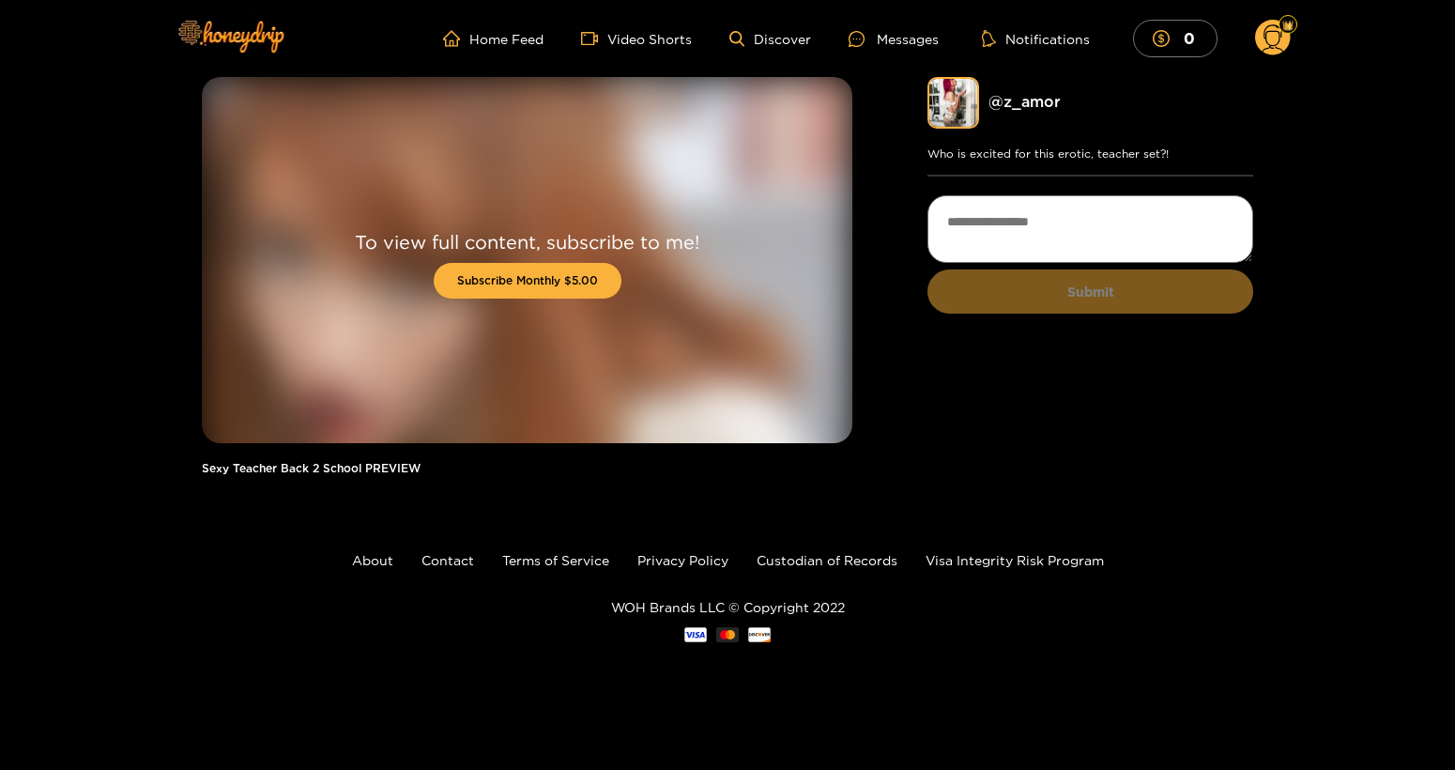
click at [494, 23] on ul "Home Feed Video Shorts Discover Messages Notifications 0" at bounding box center [867, 39] width 848 height 38
click at [492, 40] on link "Home Feed" at bounding box center [493, 38] width 100 height 17
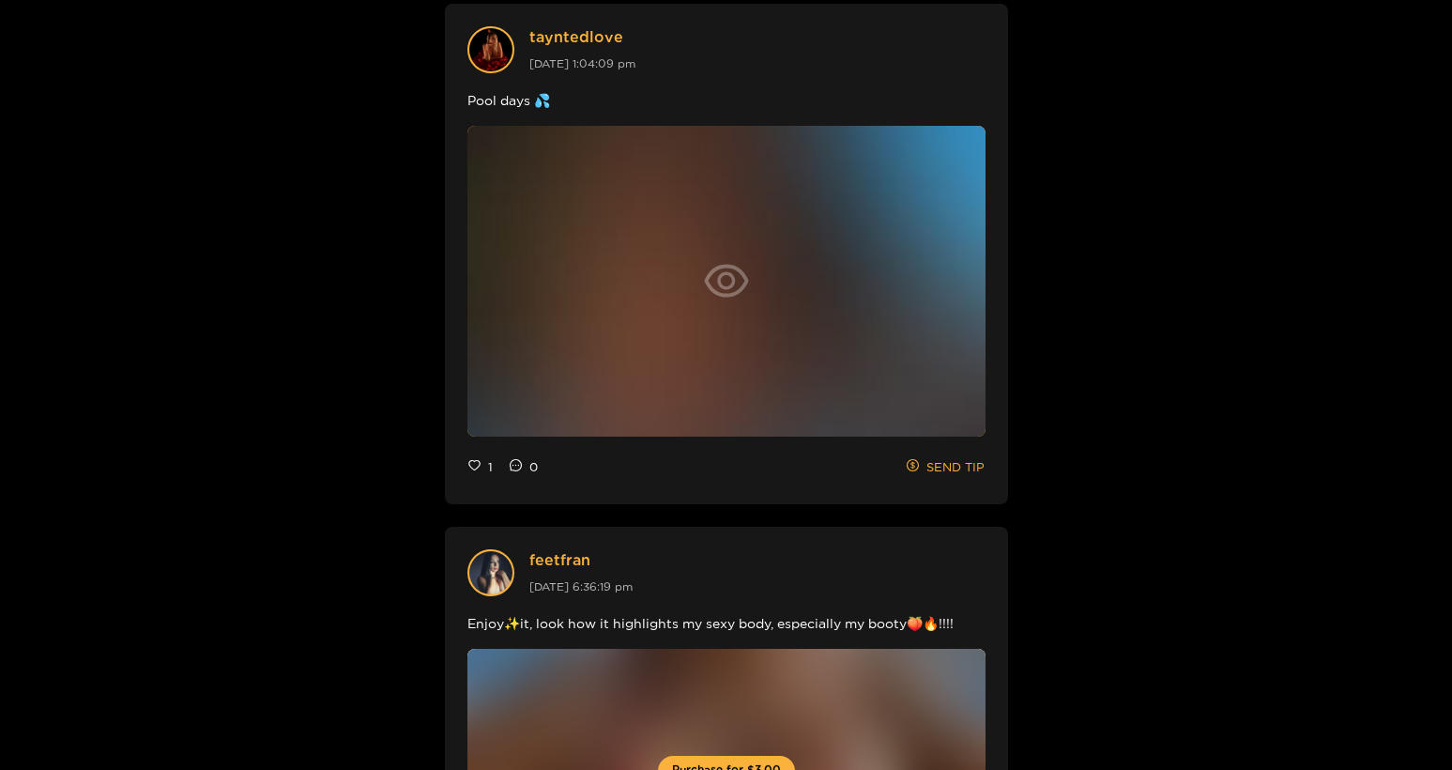
scroll to position [2325, 0]
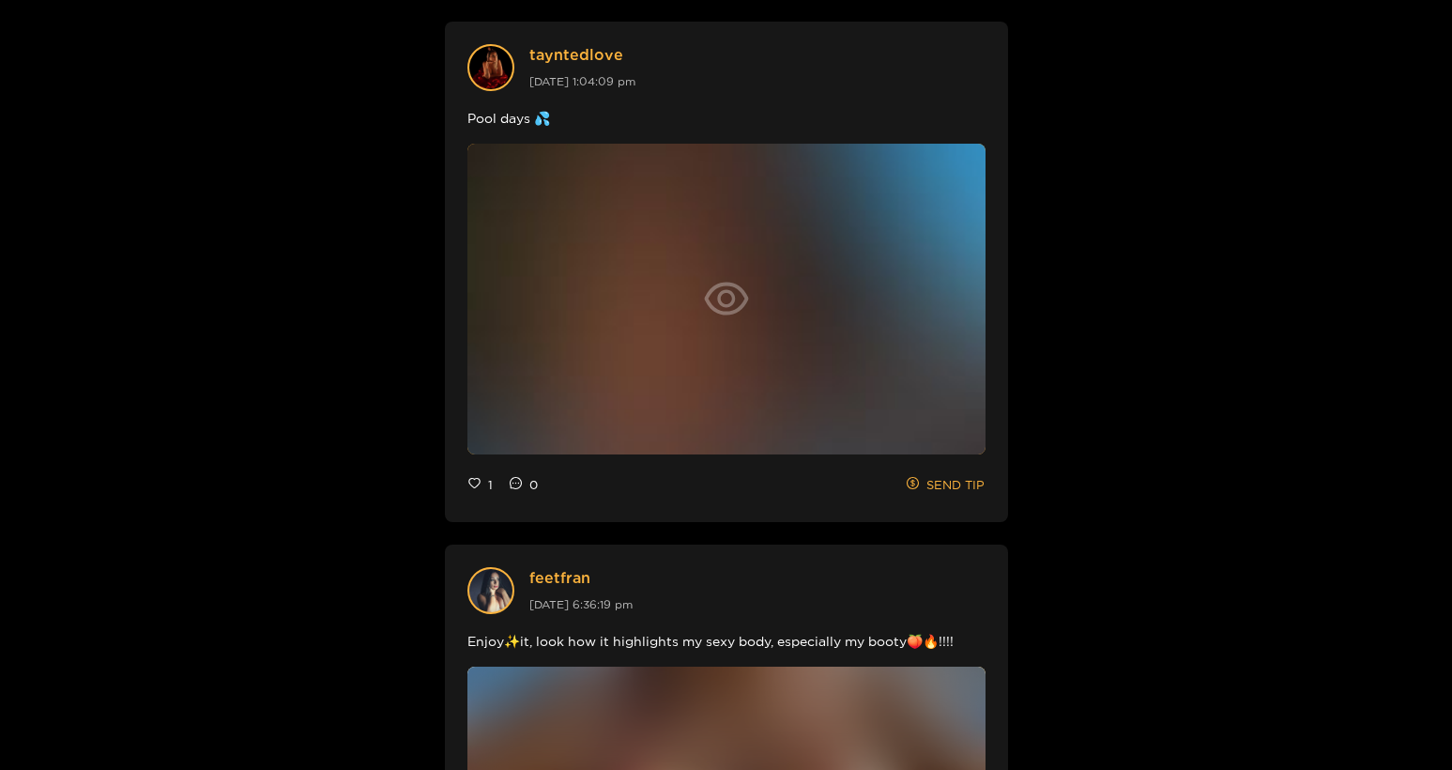
click at [694, 299] on div at bounding box center [727, 299] width 518 height 311
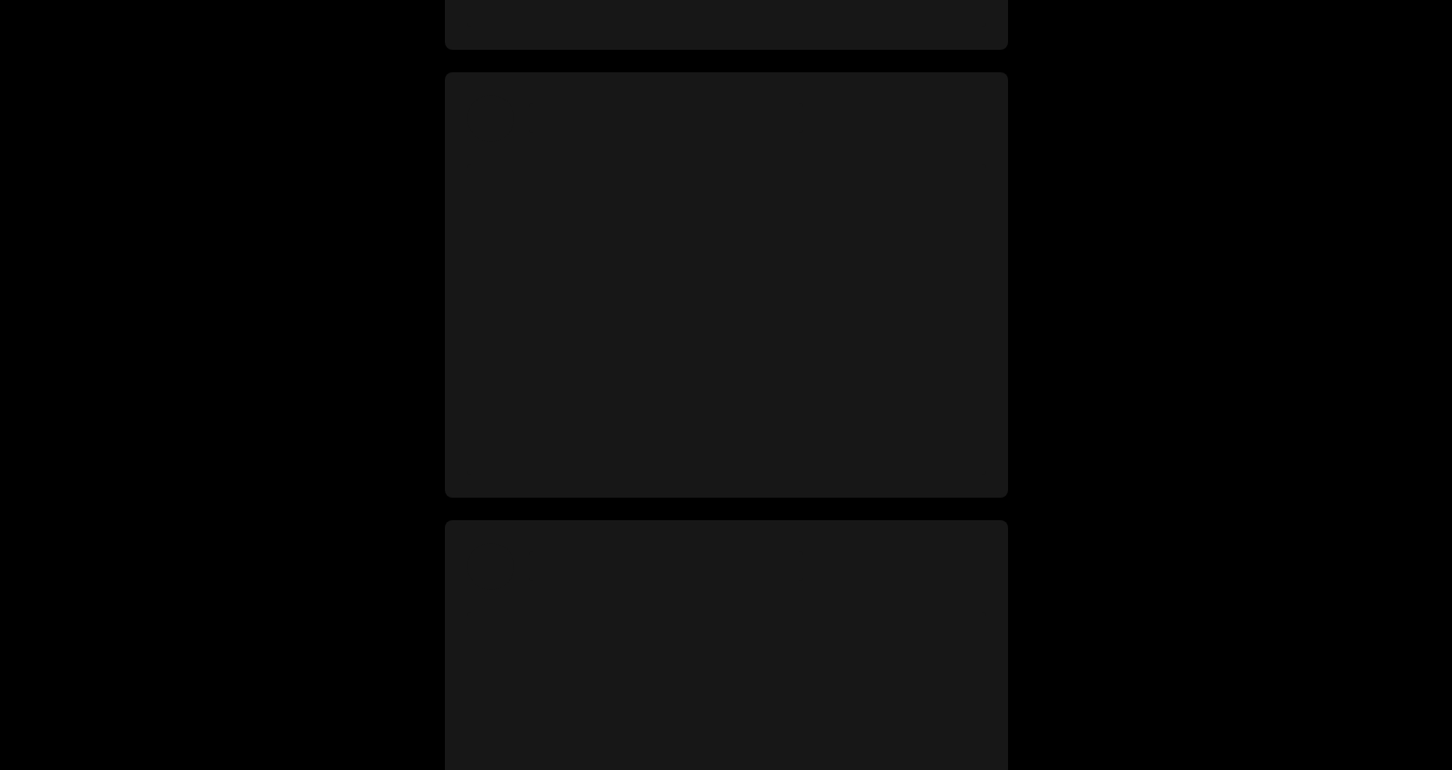
scroll to position [2516, 0]
